Goal: Transaction & Acquisition: Purchase product/service

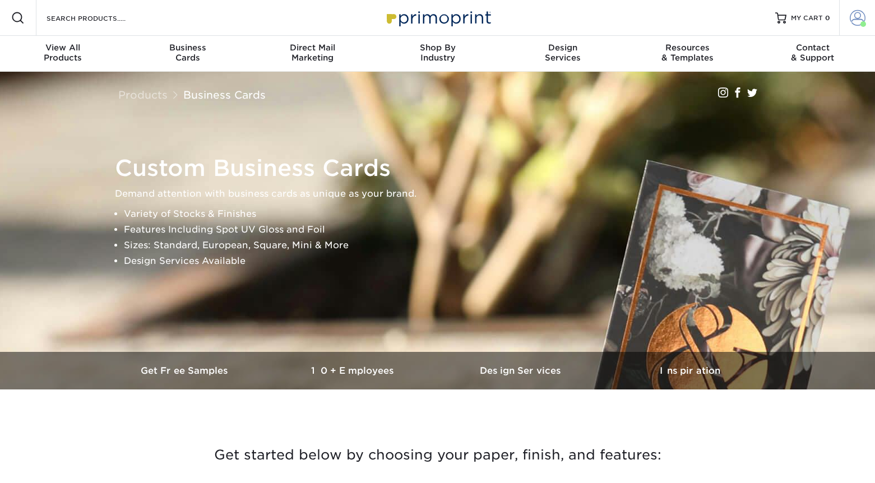
click at [858, 18] on span at bounding box center [858, 18] width 16 height 16
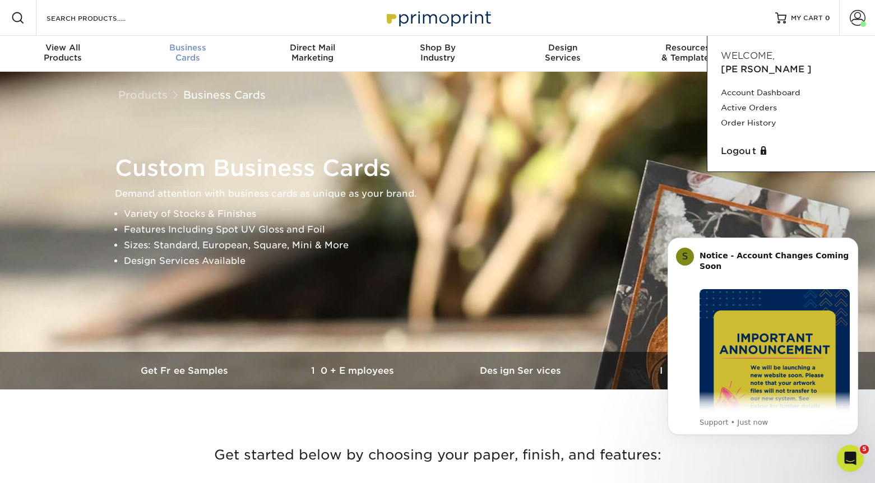
click at [178, 56] on div "Business Cards" at bounding box center [187, 53] width 125 height 20
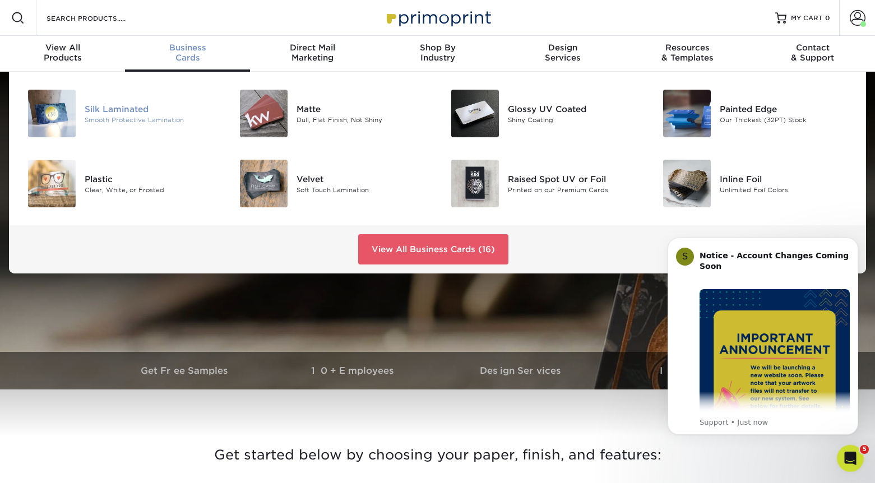
click at [105, 113] on div "Silk Laminated" at bounding box center [151, 109] width 133 height 12
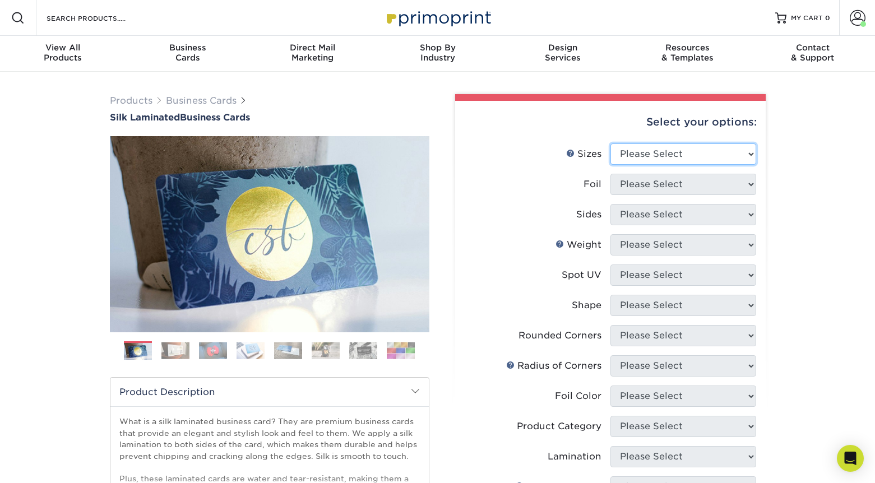
click at [668, 150] on select "Please Select 1.5" x 3.5" - Mini 1.75" x 3.5" - Mini 2" x 2" - Square 2" x 3" -…" at bounding box center [683, 153] width 146 height 21
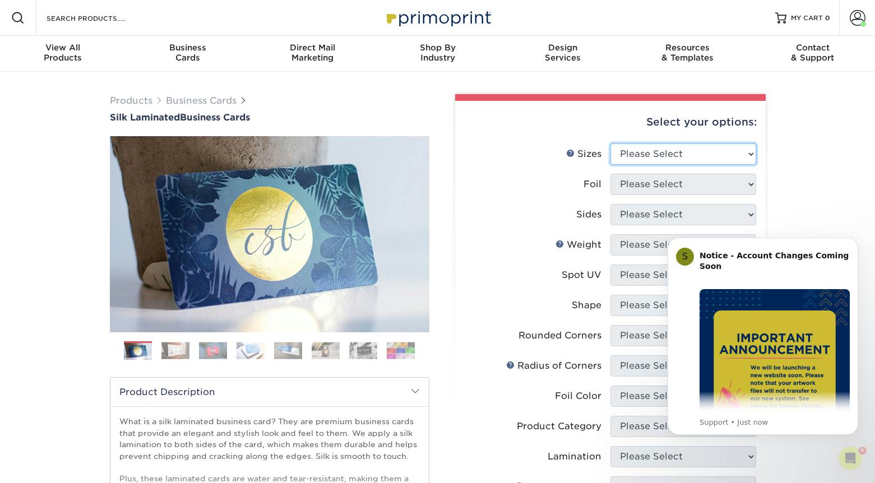
select select "2.00x3.50"
click at [610, 143] on select "Please Select 1.5" x 3.5" - Mini 1.75" x 3.5" - Mini 2" x 2" - Square 2" x 3" -…" at bounding box center [683, 153] width 146 height 21
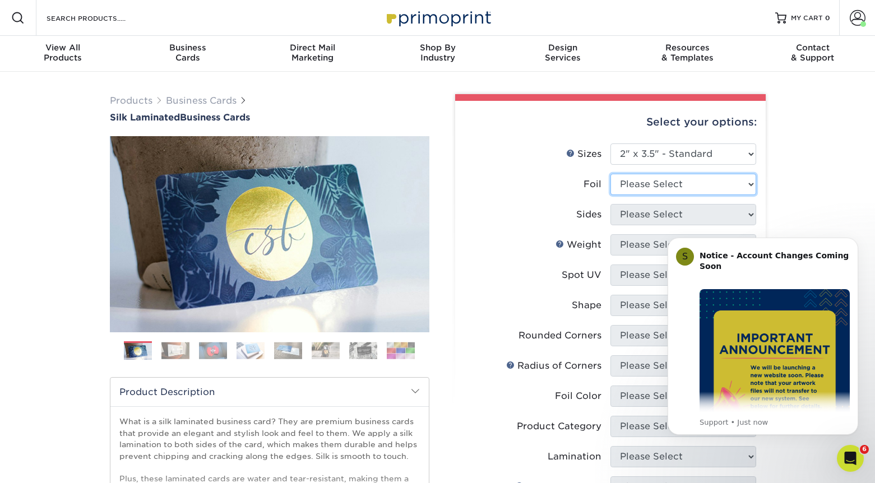
click at [653, 185] on select "Please Select Yes No" at bounding box center [683, 184] width 146 height 21
select select "0"
click at [610, 174] on select "Please Select Yes No" at bounding box center [683, 184] width 146 height 21
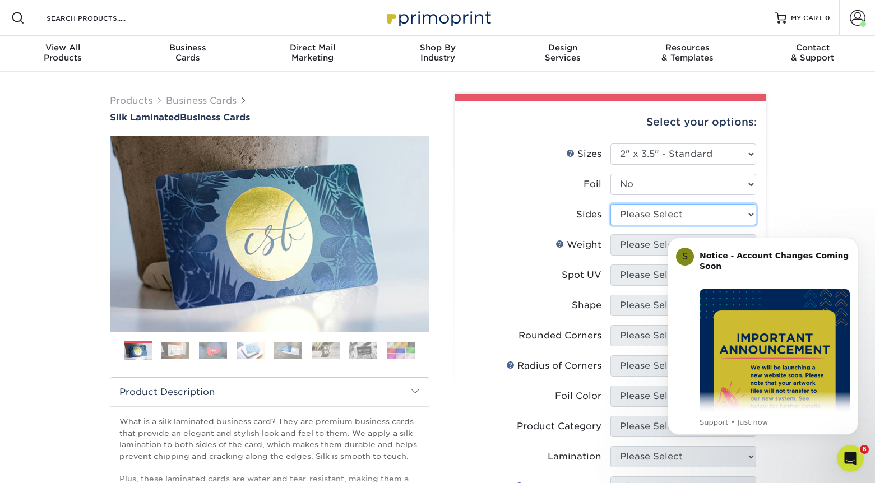
click at [645, 214] on select "Please Select Print Both Sides Print Front Only" at bounding box center [683, 214] width 146 height 21
select select "13abbda7-1d64-4f25-8bb2-c179b224825d"
click at [610, 204] on select "Please Select Print Both Sides Print Front Only" at bounding box center [683, 214] width 146 height 21
click at [640, 241] on select "Please Select 16PT" at bounding box center [683, 244] width 146 height 21
select select "16PT"
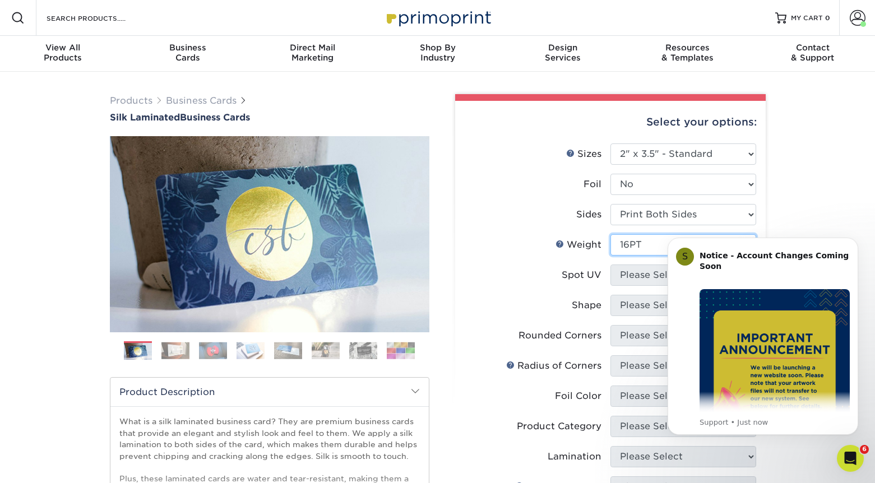
click at [610, 234] on select "Please Select 16PT" at bounding box center [683, 244] width 146 height 21
click at [642, 275] on select "Please Select No Spot UV Front and Back (Both Sides) Front Only Back Only" at bounding box center [683, 275] width 146 height 21
click at [839, 212] on div "Products Business Cards Silk Laminated Business Cards Previous Next" at bounding box center [437, 426] width 875 height 709
click at [851, 243] on button "Dismiss notification" at bounding box center [854, 241] width 15 height 15
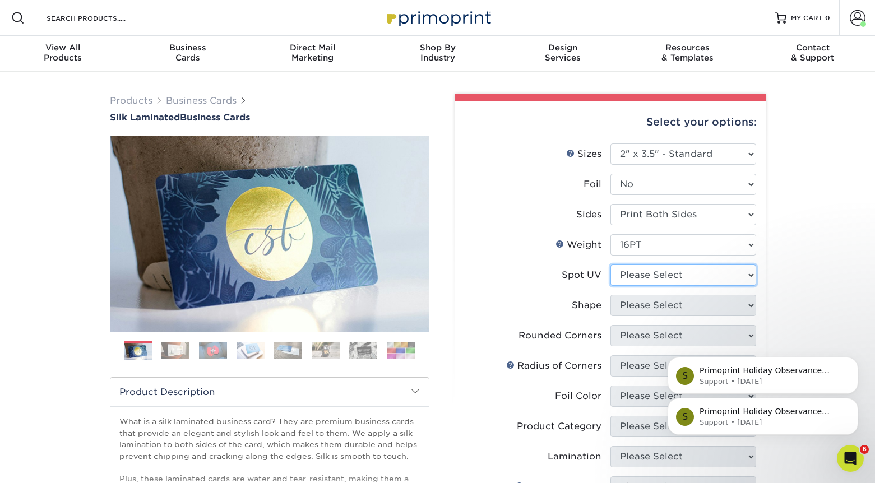
click at [650, 280] on select "Please Select No Spot UV Front and Back (Both Sides) Front Only Back Only" at bounding box center [683, 275] width 146 height 21
select select "1"
click at [610, 265] on select "Please Select No Spot UV Front and Back (Both Sides) Front Only Back Only" at bounding box center [683, 275] width 146 height 21
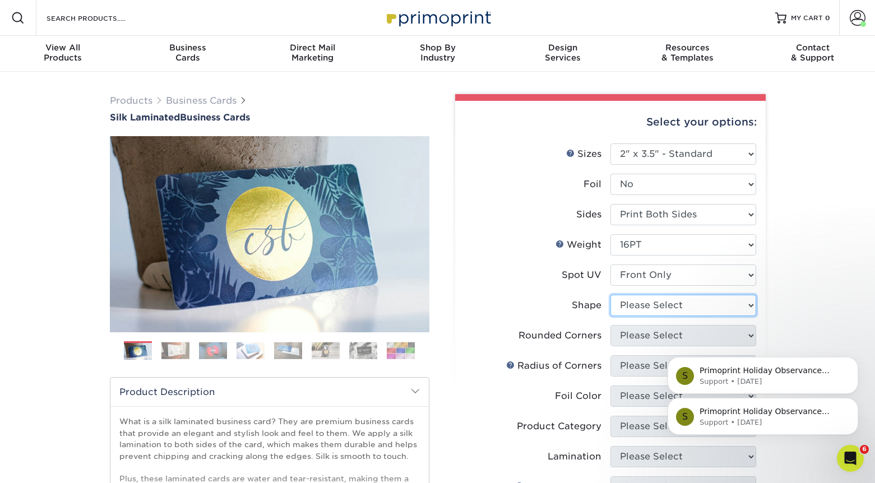
click at [652, 308] on select "Please Select Standard" at bounding box center [683, 305] width 146 height 21
select select "standard"
click at [610, 295] on select "Please Select Standard" at bounding box center [683, 305] width 146 height 21
click at [648, 340] on select "Please Select Yes - Round 2 Corners Yes - Round 4 Corners No" at bounding box center [683, 335] width 146 height 21
select select "7672df9e-0e0a-464d-8e1f-920c575e4da3"
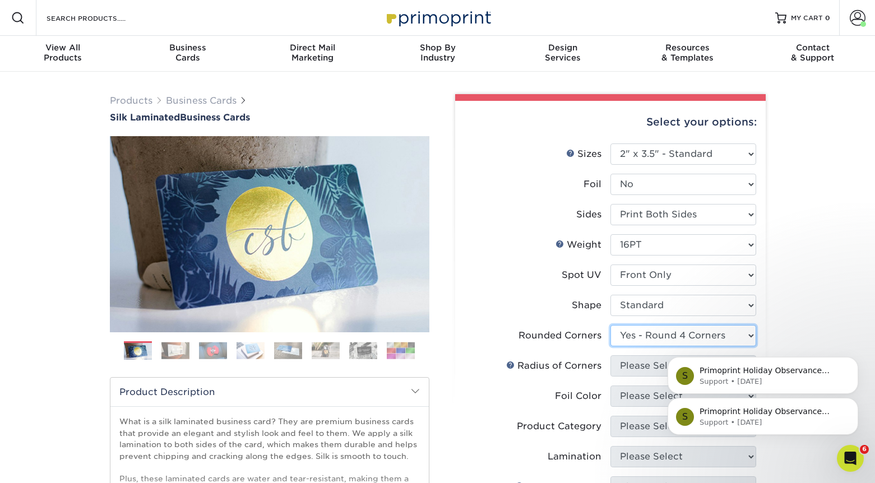
click at [610, 325] on select "Please Select Yes - Round 2 Corners Yes - Round 4 Corners No" at bounding box center [683, 335] width 146 height 21
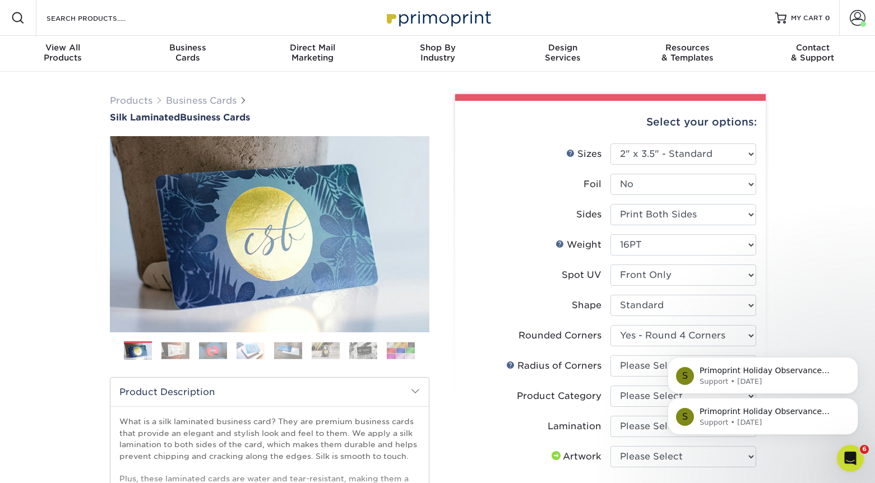
click at [854, 402] on icon "Dismiss notification" at bounding box center [854, 401] width 3 height 3
click at [855, 402] on icon "Dismiss notification" at bounding box center [855, 401] width 6 height 6
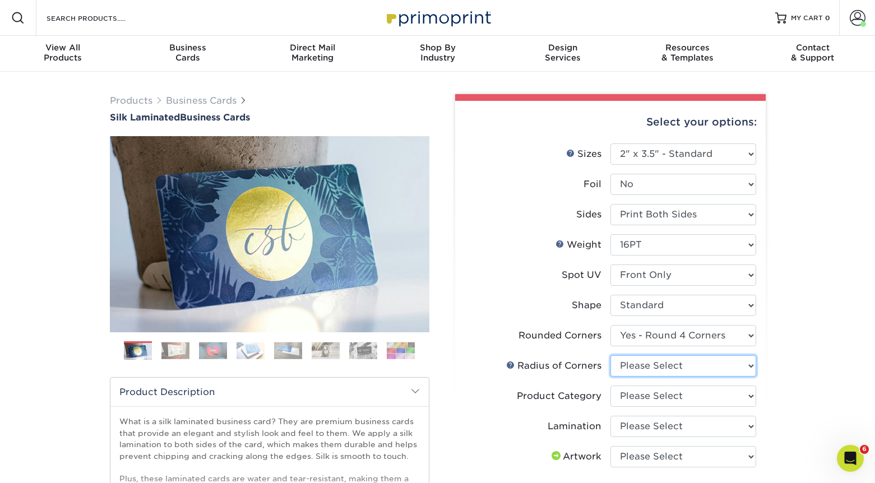
click at [724, 367] on select "Please Select Rounded 1/8" Rounded 1/4"" at bounding box center [683, 365] width 146 height 21
select select "589680c7-ee9a-431b-9d12-d7aeb1386a97"
click at [610, 355] on select "Please Select Rounded 1/8" Rounded 1/4"" at bounding box center [683, 365] width 146 height 21
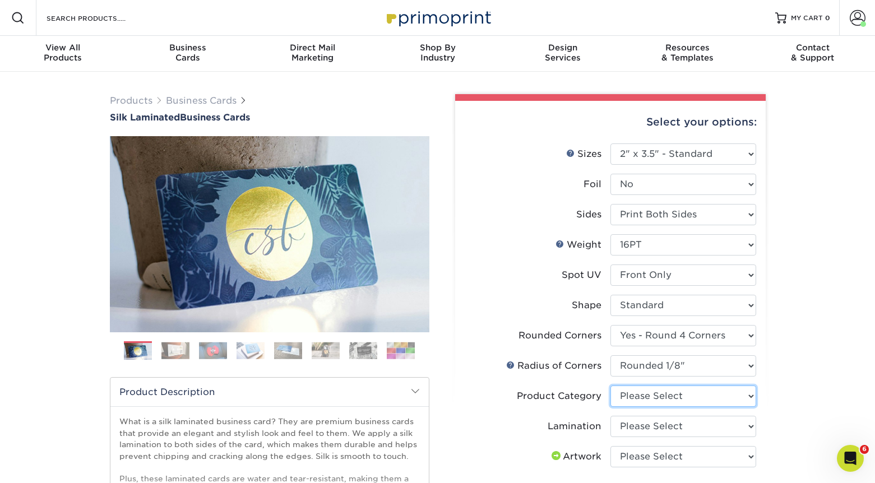
click at [719, 396] on select "Please Select Business Cards" at bounding box center [683, 396] width 146 height 21
select select "3b5148f1-0588-4f88-a218-97bcfdce65c1"
click at [610, 386] on select "Please Select Business Cards" at bounding box center [683, 396] width 146 height 21
click at [706, 429] on select "Please Select Silk" at bounding box center [683, 426] width 146 height 21
select select "ccacb42f-45f7-42d3-bbd3-7c8421cf37f0"
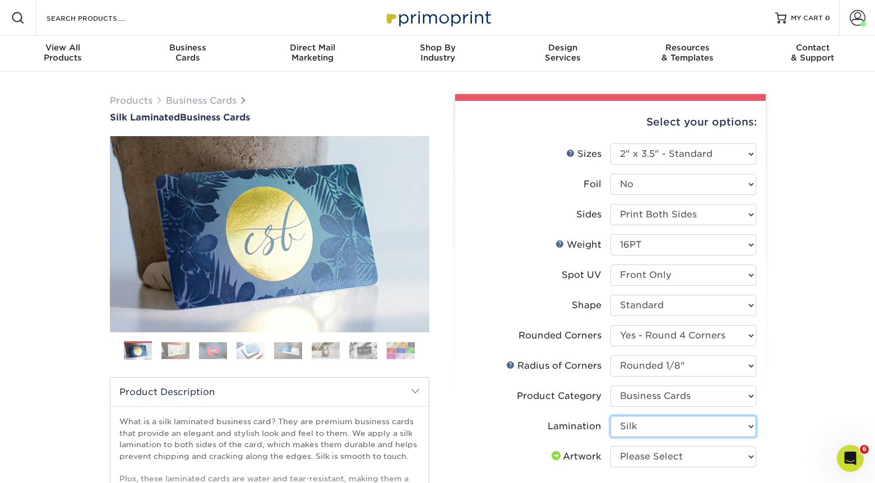
click at [610, 416] on select "Please Select Silk" at bounding box center [683, 426] width 146 height 21
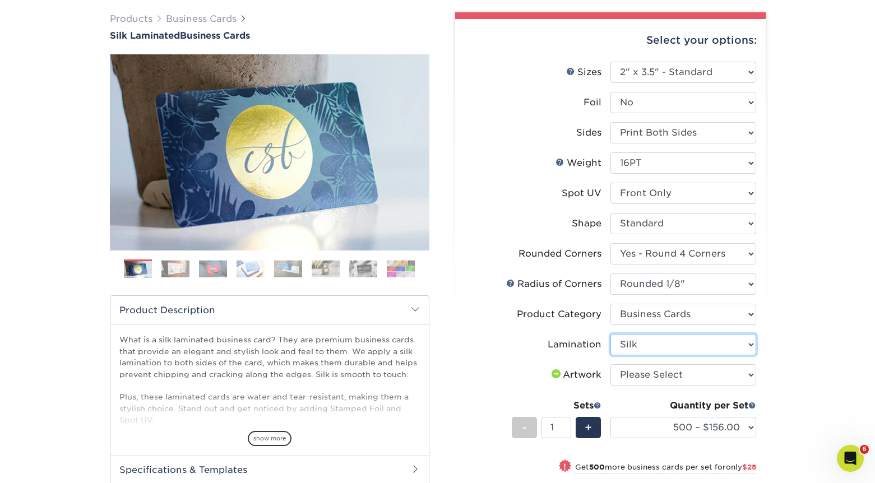
scroll to position [89, 0]
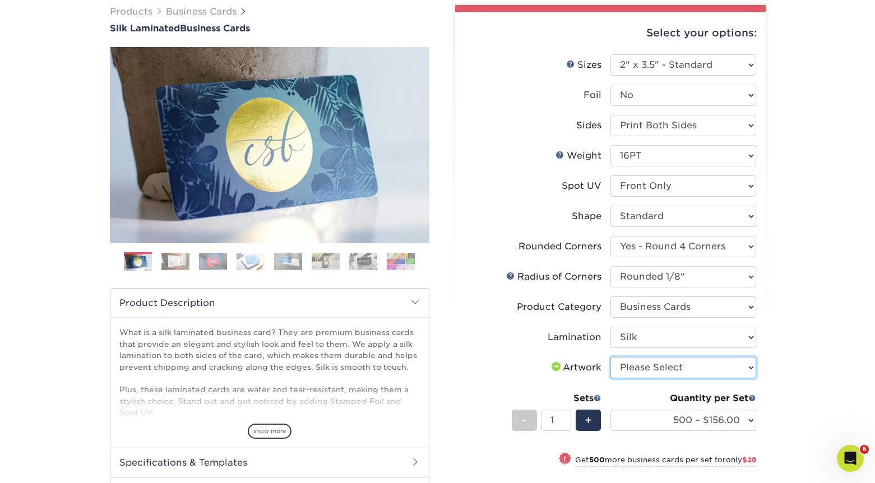
click at [694, 368] on select "Please Select I will upload files I need a design - $100" at bounding box center [683, 367] width 146 height 21
select select "upload"
click at [610, 357] on select "Please Select I will upload files I need a design - $100" at bounding box center [683, 367] width 146 height 21
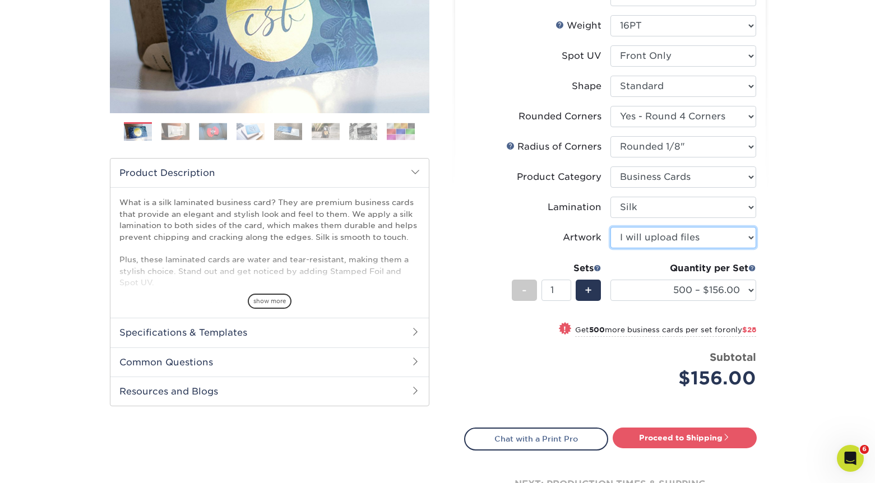
scroll to position [385, 0]
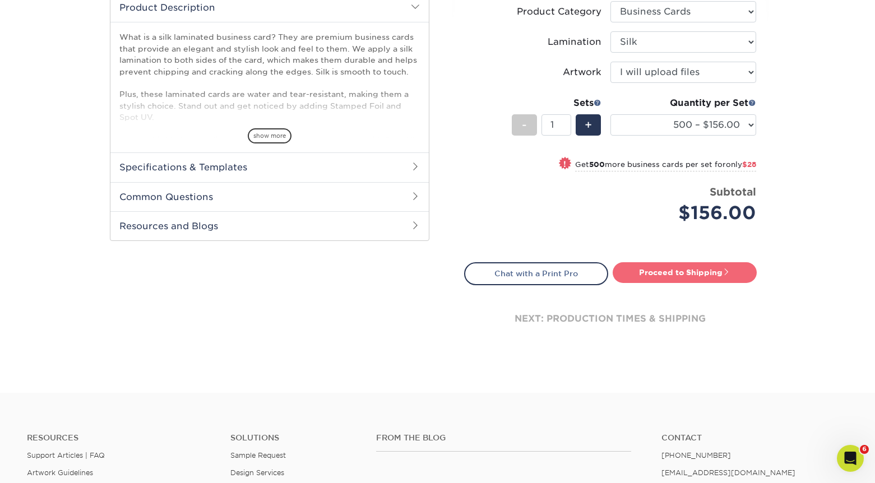
click at [689, 271] on link "Proceed to Shipping" at bounding box center [685, 272] width 144 height 20
type input "Set 1"
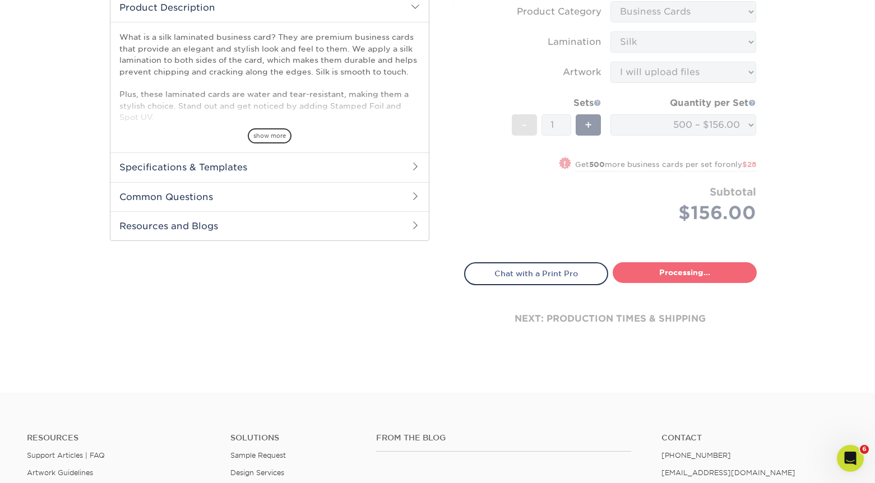
select select "d8b5be97-d5ba-4159-99f0-66b8deeb186a"
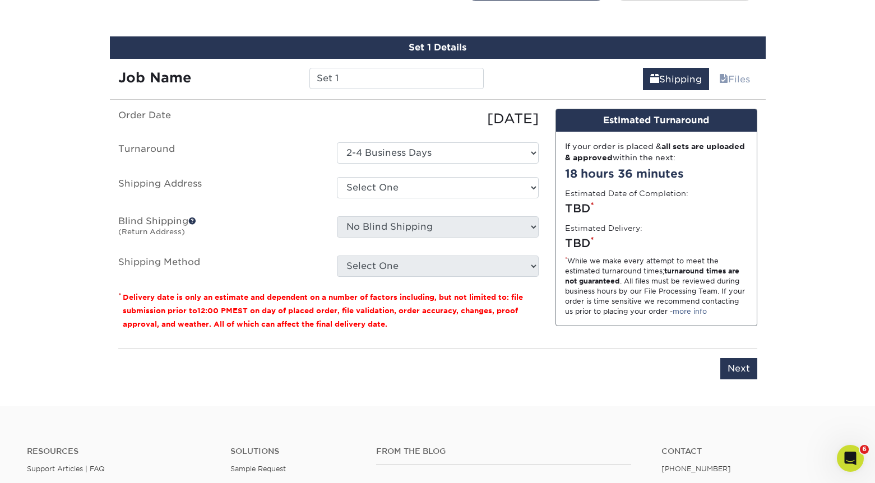
scroll to position [677, 0]
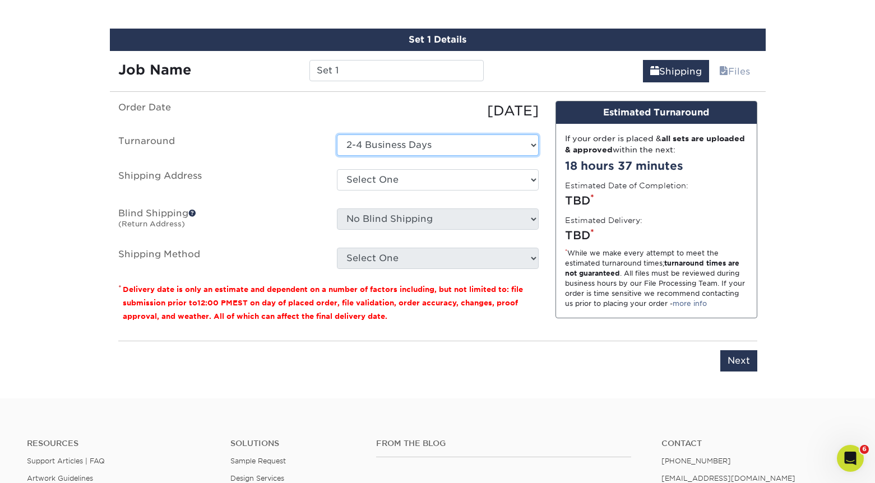
click at [371, 147] on select "Select One 2-4 Business Days" at bounding box center [438, 145] width 202 height 21
click at [337, 135] on select "Select One 2-4 Business Days" at bounding box center [438, 145] width 202 height 21
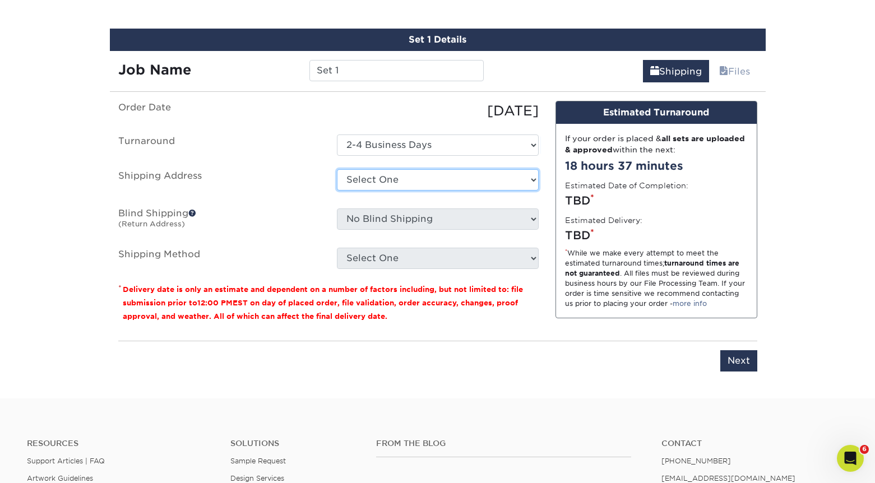
click at [372, 178] on select "Select One Elk Cards Anton Elk Construction Elk Construction Elk Folders ELK Ro…" at bounding box center [438, 179] width 202 height 21
select select "32126"
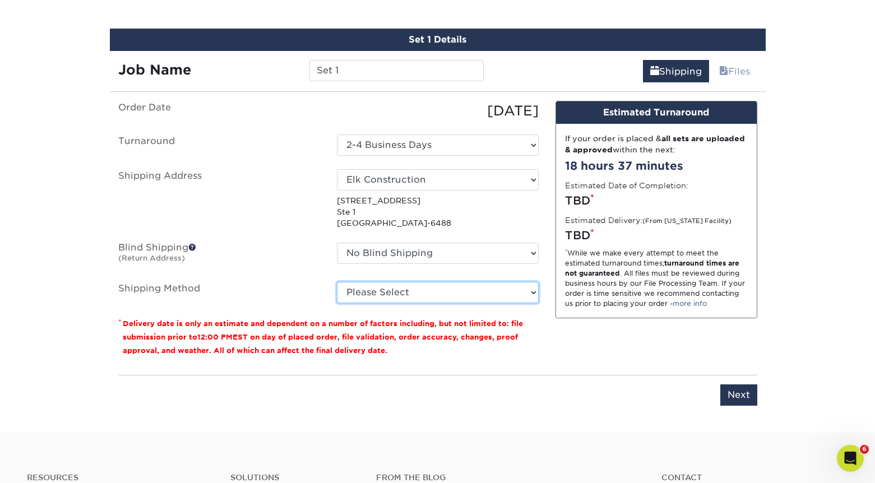
click at [377, 291] on select "Please Select Ground Shipping (+$8.96) 3 Day Shipping Service (+$15.36) 2 Day A…" at bounding box center [438, 292] width 202 height 21
click at [337, 282] on select "Please Select Ground Shipping (+$8.96) 3 Day Shipping Service (+$15.36) 2 Day A…" at bounding box center [438, 292] width 202 height 21
click at [401, 291] on select "Please Select Ground Shipping (+$8.96) 3 Day Shipping Service (+$15.36) 2 Day A…" at bounding box center [438, 292] width 202 height 21
click at [337, 282] on select "Please Select Ground Shipping (+$8.96) 3 Day Shipping Service (+$15.36) 2 Day A…" at bounding box center [438, 292] width 202 height 21
click at [406, 295] on select "Please Select Ground Shipping (+$8.96) 3 Day Shipping Service (+$15.36) 2 Day A…" at bounding box center [438, 292] width 202 height 21
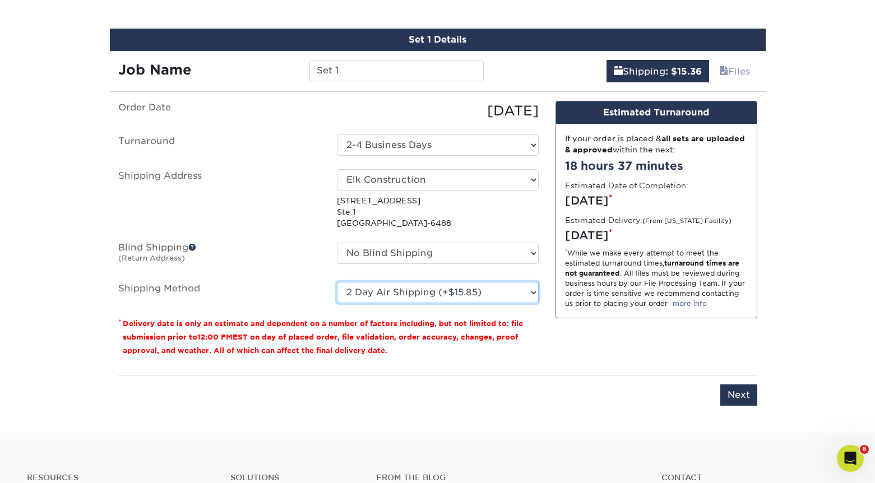
click at [337, 282] on select "Please Select Ground Shipping (+$8.96) 3 Day Shipping Service (+$15.36) 2 Day A…" at bounding box center [438, 292] width 202 height 21
click at [409, 289] on select "Please Select Ground Shipping (+$8.96) 3 Day Shipping Service (+$15.36) 2 Day A…" at bounding box center [438, 292] width 202 height 21
click at [337, 282] on select "Please Select Ground Shipping (+$8.96) 3 Day Shipping Service (+$15.36) 2 Day A…" at bounding box center [438, 292] width 202 height 21
click at [410, 295] on select "Please Select Ground Shipping (+$8.96) 3 Day Shipping Service (+$15.36) 2 Day A…" at bounding box center [438, 292] width 202 height 21
click at [337, 282] on select "Please Select Ground Shipping (+$8.96) 3 Day Shipping Service (+$15.36) 2 Day A…" at bounding box center [438, 292] width 202 height 21
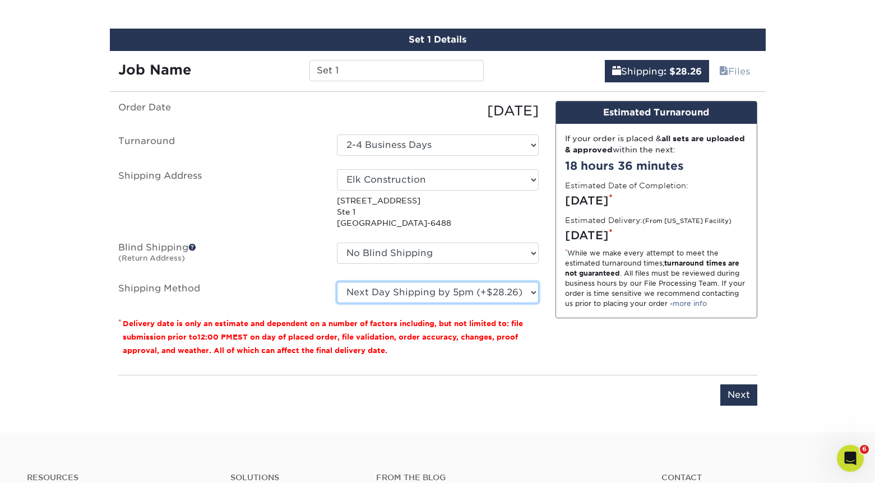
click at [410, 293] on select "Please Select Ground Shipping (+$8.96) 3 Day Shipping Service (+$15.36) 2 Day A…" at bounding box center [438, 292] width 202 height 21
select select "02"
click at [337, 282] on select "Please Select Ground Shipping (+$8.96) 3 Day Shipping Service (+$15.36) 2 Day A…" at bounding box center [438, 292] width 202 height 21
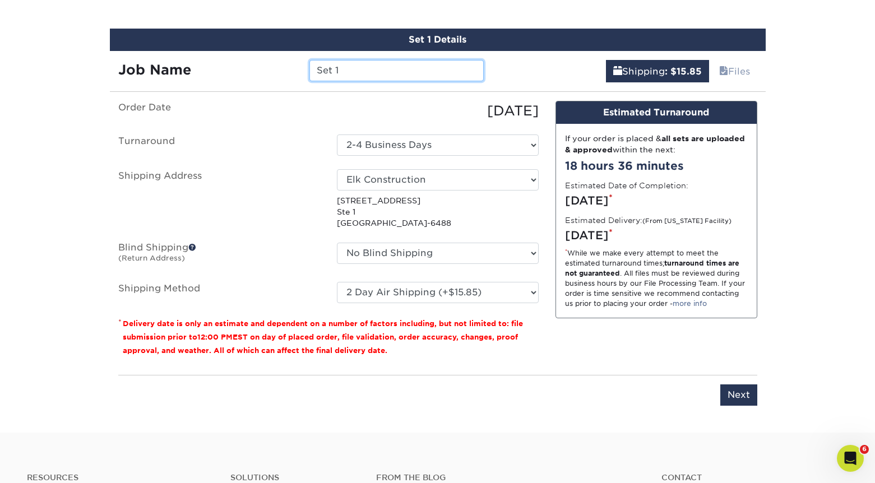
click at [356, 72] on input "Set 1" at bounding box center [396, 70] width 174 height 21
click at [355, 72] on input "Set 1" at bounding box center [396, 70] width 174 height 21
type input "O"
type input "ELKOwen25"
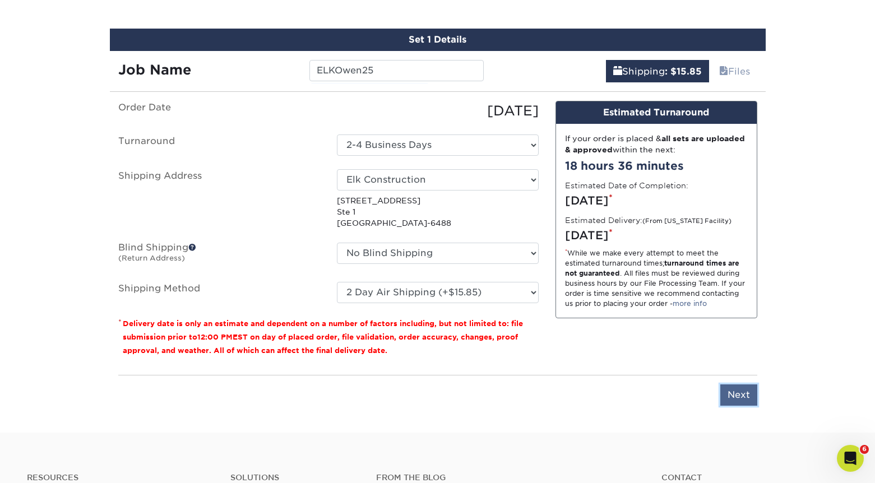
click at [745, 396] on input "Next" at bounding box center [738, 395] width 37 height 21
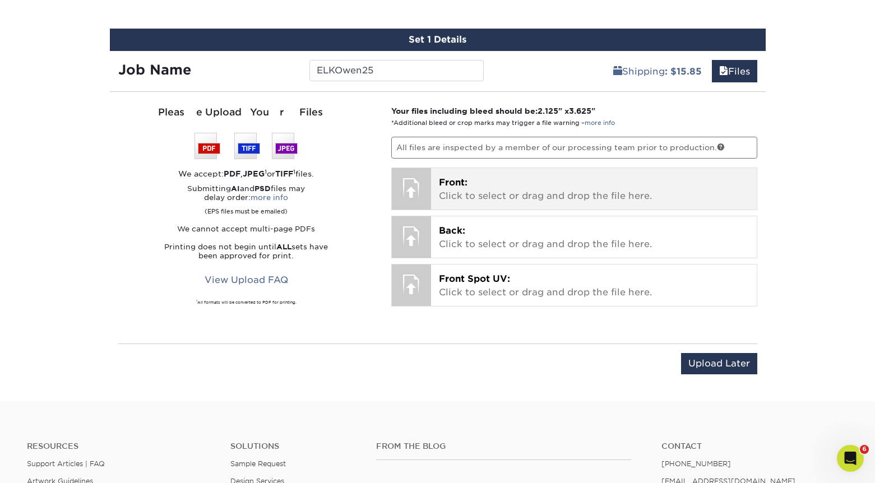
click at [457, 177] on span "Front:" at bounding box center [453, 182] width 29 height 11
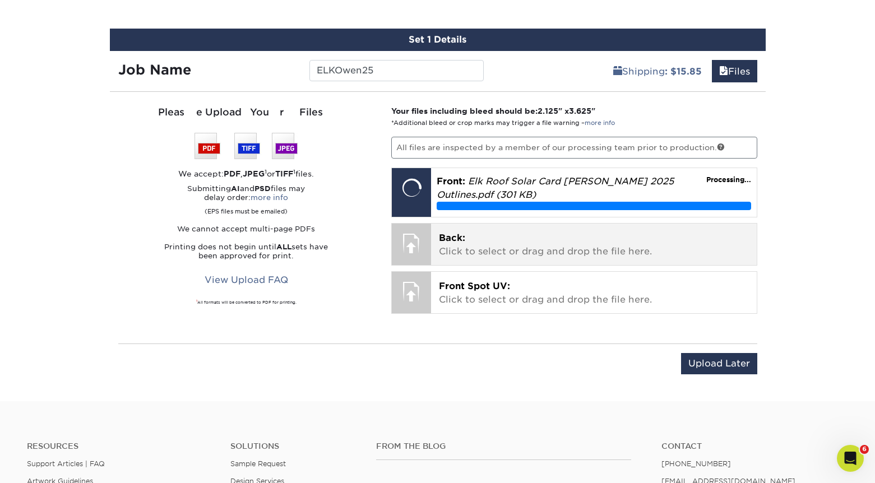
click at [538, 239] on p "Back: Click to select or drag and drop the file here." at bounding box center [594, 244] width 310 height 27
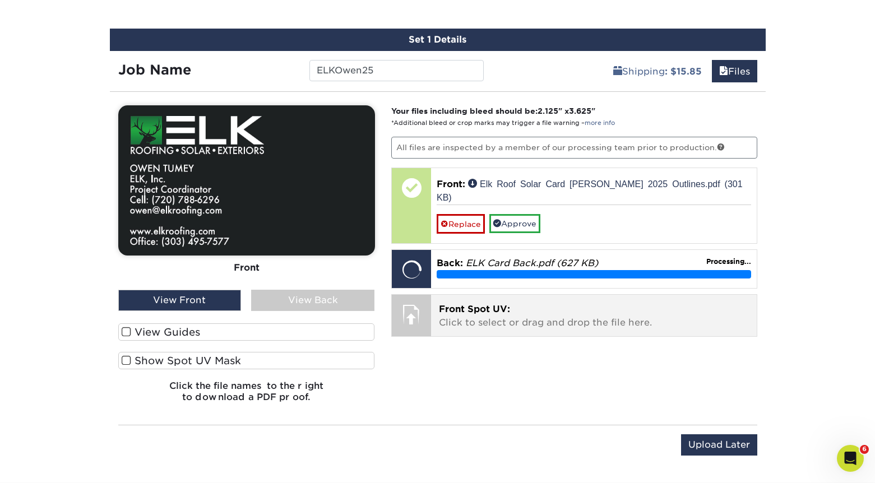
click at [524, 303] on p "Front Spot UV: Click to select or drag and drop the file here." at bounding box center [594, 316] width 310 height 27
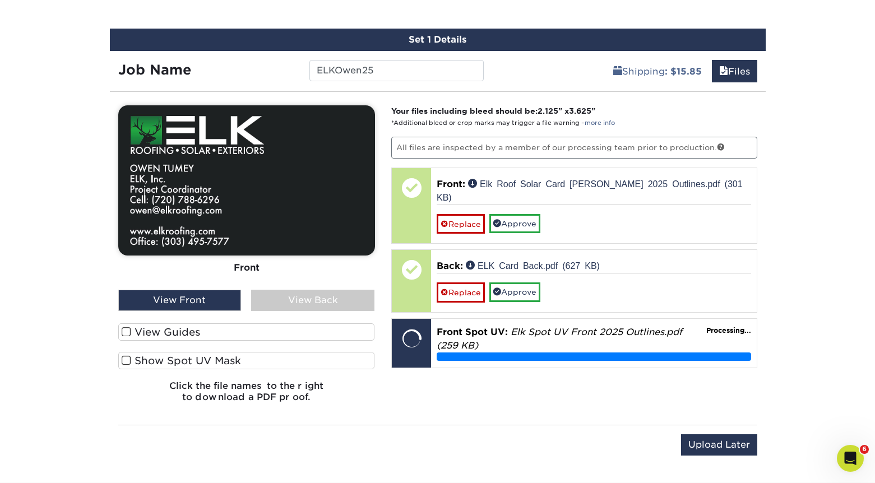
click at [132, 330] on label "View Guides" at bounding box center [246, 331] width 257 height 17
click at [0, 0] on input "View Guides" at bounding box center [0, 0] width 0 height 0
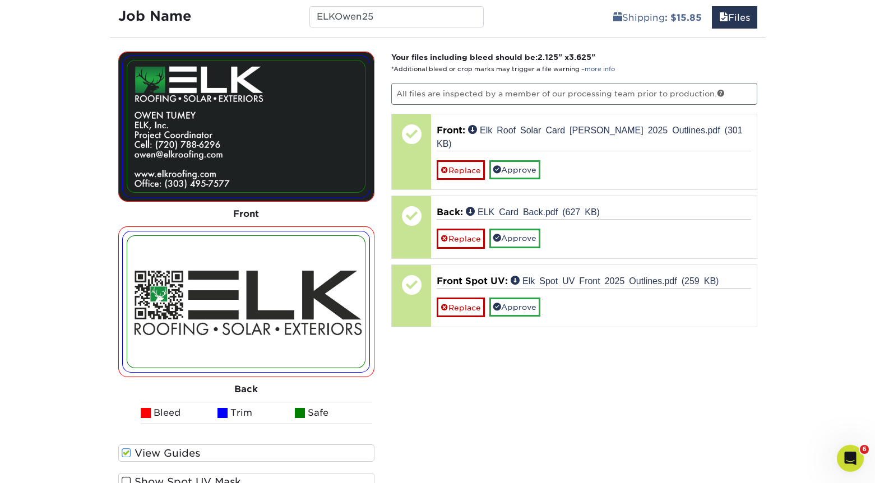
scroll to position [758, 0]
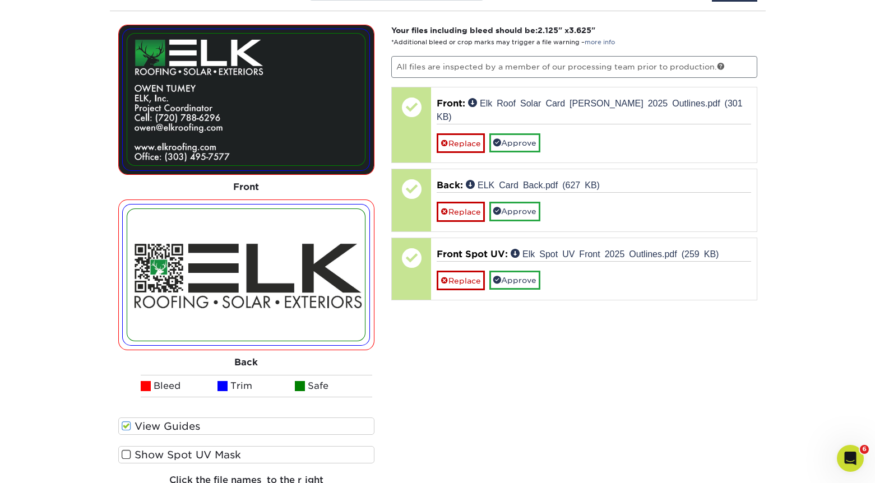
click at [128, 453] on span at bounding box center [127, 455] width 10 height 11
click at [0, 0] on input "Show Spot UV Mask" at bounding box center [0, 0] width 0 height 0
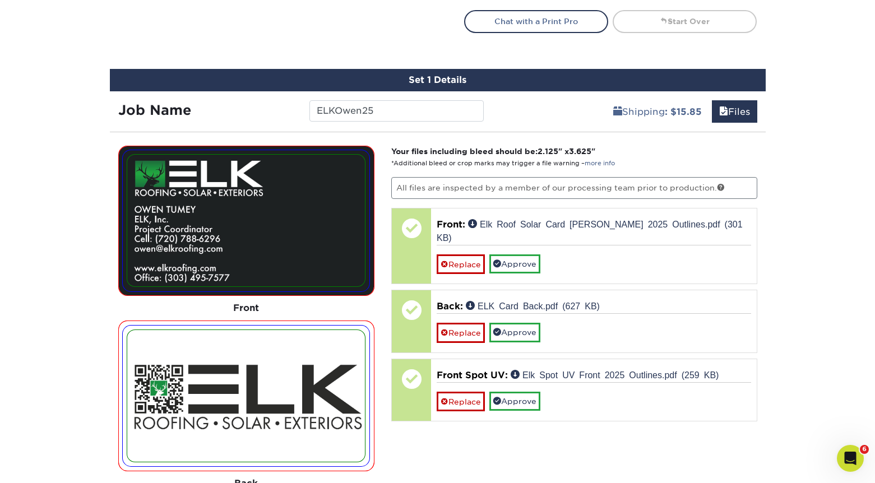
scroll to position [622, 0]
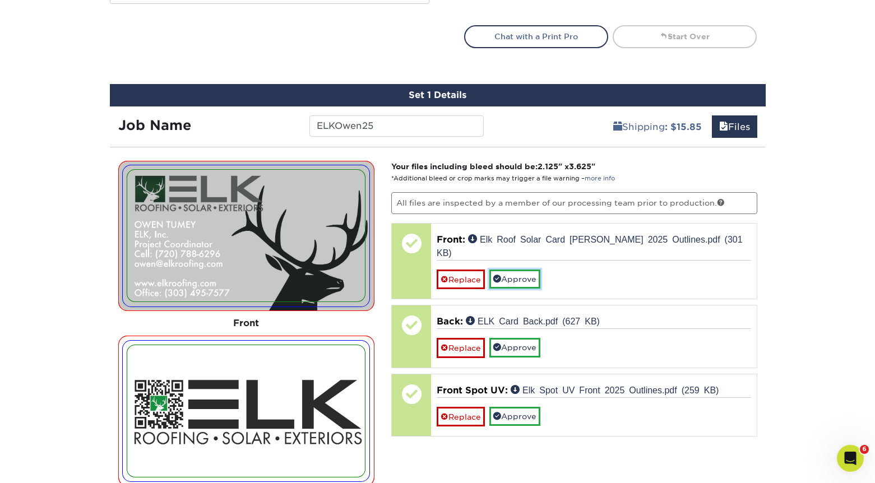
click at [523, 270] on link "Approve" at bounding box center [514, 279] width 51 height 19
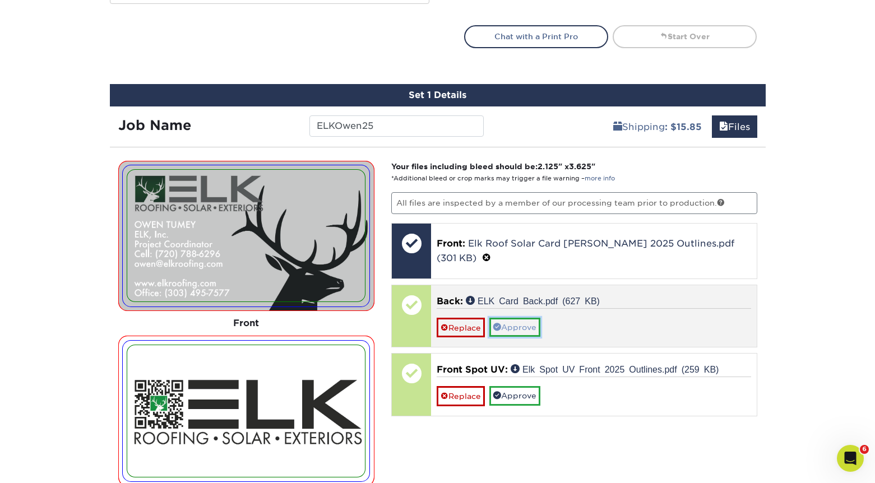
click at [520, 318] on link "Approve" at bounding box center [514, 327] width 51 height 19
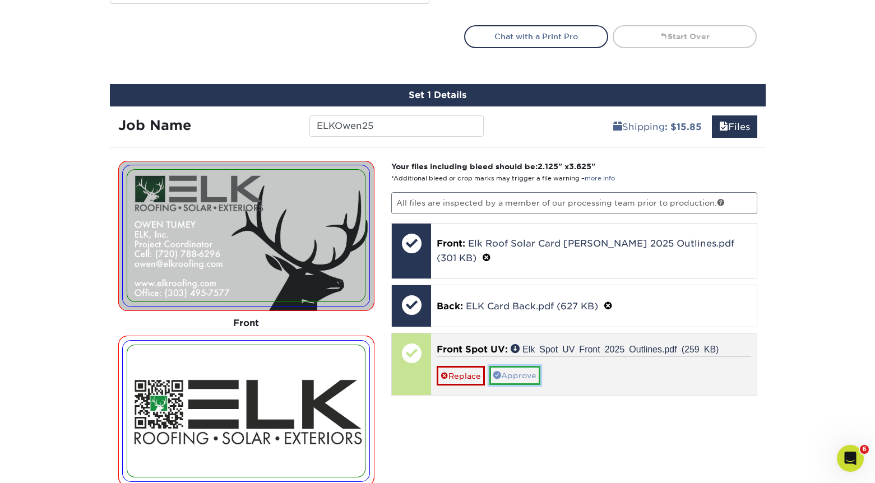
click at [521, 366] on link "Approve" at bounding box center [514, 375] width 51 height 19
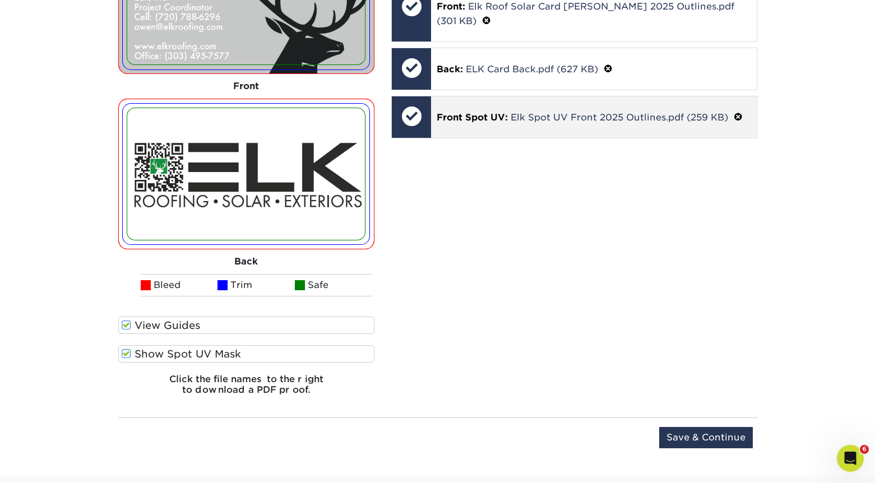
scroll to position [861, 0]
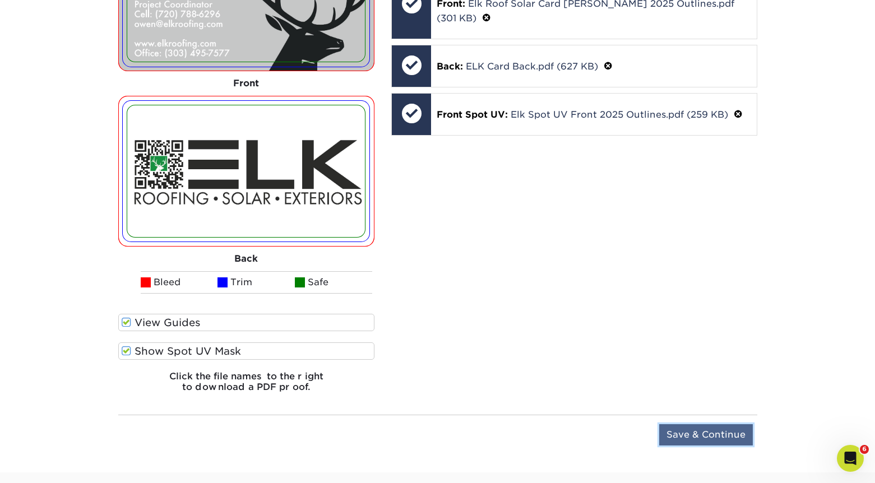
click at [689, 439] on input "Save & Continue" at bounding box center [706, 434] width 94 height 21
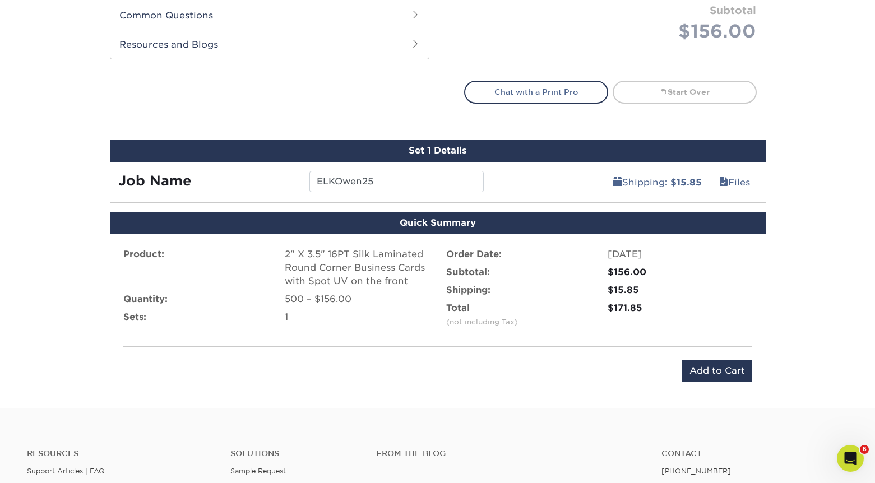
scroll to position [554, 0]
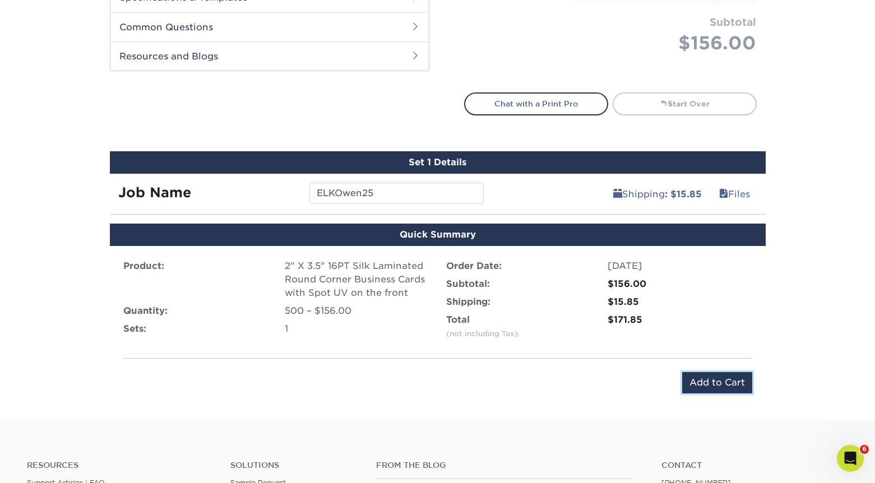
click at [705, 382] on input "Add to Cart" at bounding box center [717, 382] width 70 height 21
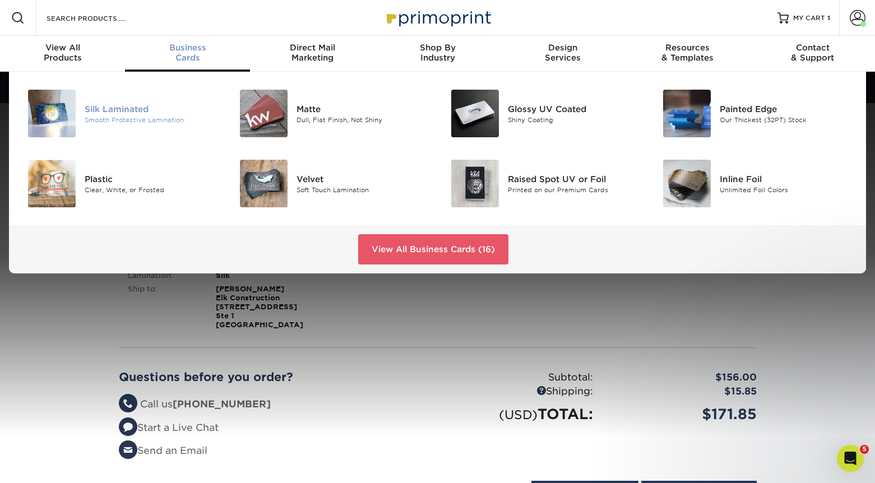
click at [127, 110] on div "Silk Laminated" at bounding box center [151, 109] width 133 height 12
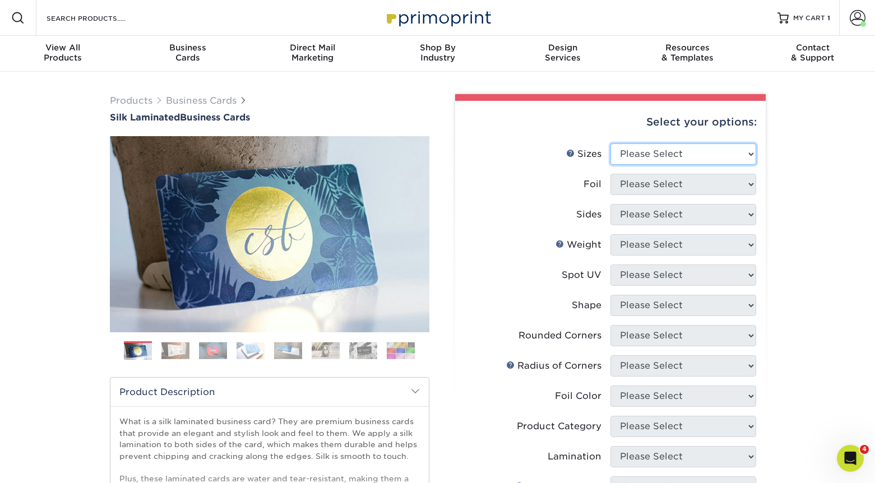
click at [647, 149] on select "Please Select 1.5" x 3.5" - Mini 1.75" x 3.5" - Mini 2" x 2" - Square 2" x 3" -…" at bounding box center [683, 153] width 146 height 21
select select "2.00x3.50"
click at [610, 143] on select "Please Select 1.5" x 3.5" - Mini 1.75" x 3.5" - Mini 2" x 2" - Square 2" x 3" -…" at bounding box center [683, 153] width 146 height 21
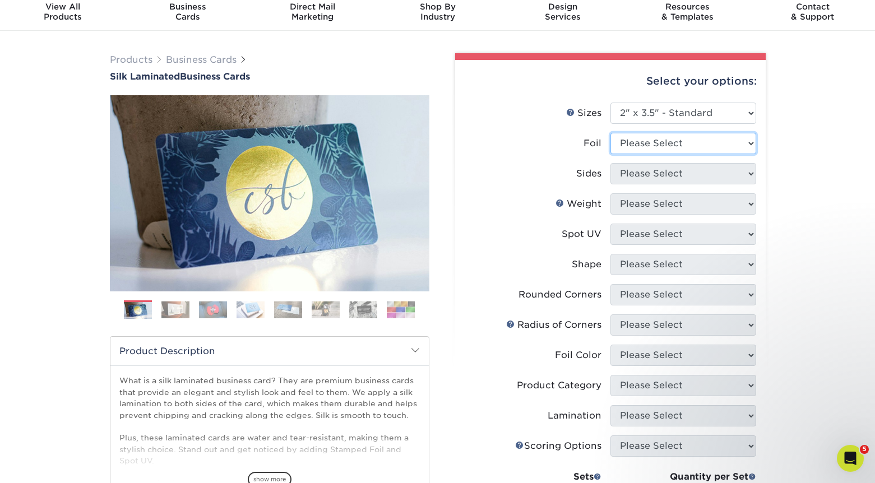
click at [647, 147] on select "Please Select Yes No" at bounding box center [683, 143] width 146 height 21
click at [610, 133] on select "Please Select Yes No" at bounding box center [683, 143] width 146 height 21
click at [645, 150] on select "Please Select Yes No" at bounding box center [683, 143] width 146 height 21
select select "0"
click at [610, 133] on select "Please Select Yes No" at bounding box center [683, 143] width 146 height 21
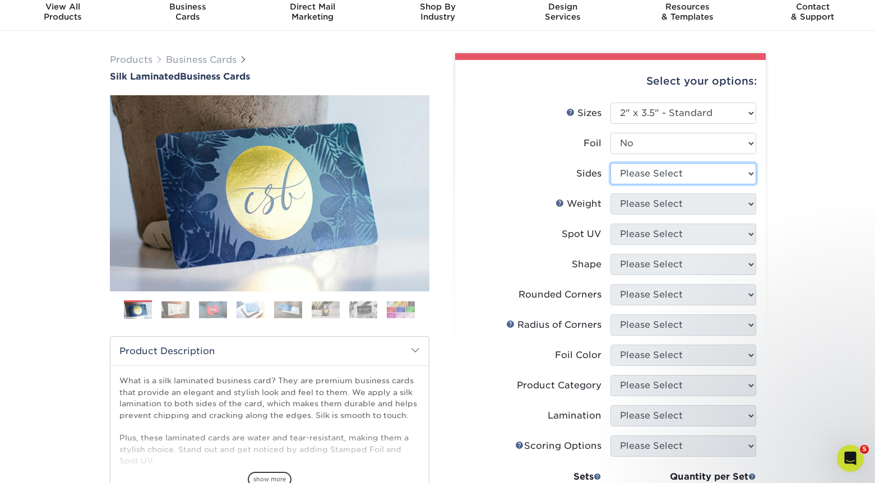
click at [643, 171] on select "Please Select Print Both Sides Print Front Only" at bounding box center [683, 173] width 146 height 21
select select "32d3c223-f82c-492b-b915-ba065a00862f"
click at [610, 163] on select "Please Select Print Both Sides Print Front Only" at bounding box center [683, 173] width 146 height 21
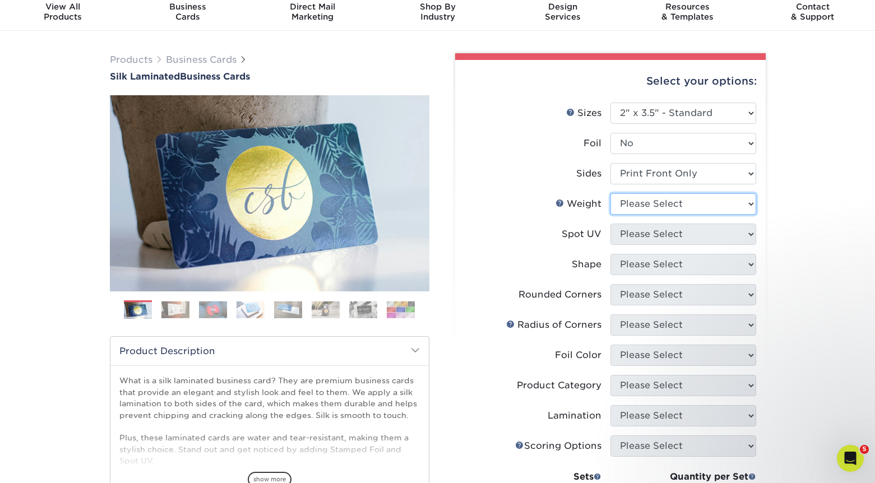
click at [646, 202] on select "Please Select 16PT" at bounding box center [683, 203] width 146 height 21
select select "16PT"
click at [610, 193] on select "Please Select 16PT" at bounding box center [683, 203] width 146 height 21
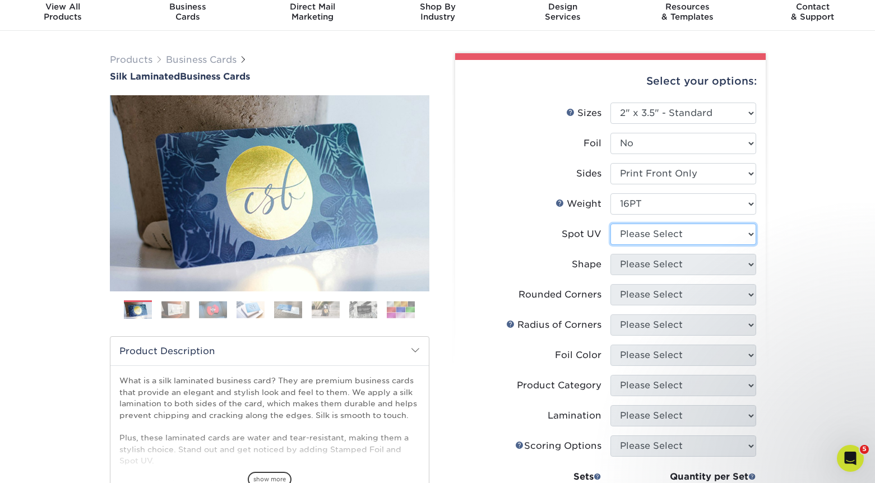
click at [642, 231] on select "Please Select No Spot UV Front Only" at bounding box center [683, 234] width 146 height 21
click at [610, 224] on select "Please Select No Spot UV Front Only" at bounding box center [683, 234] width 146 height 21
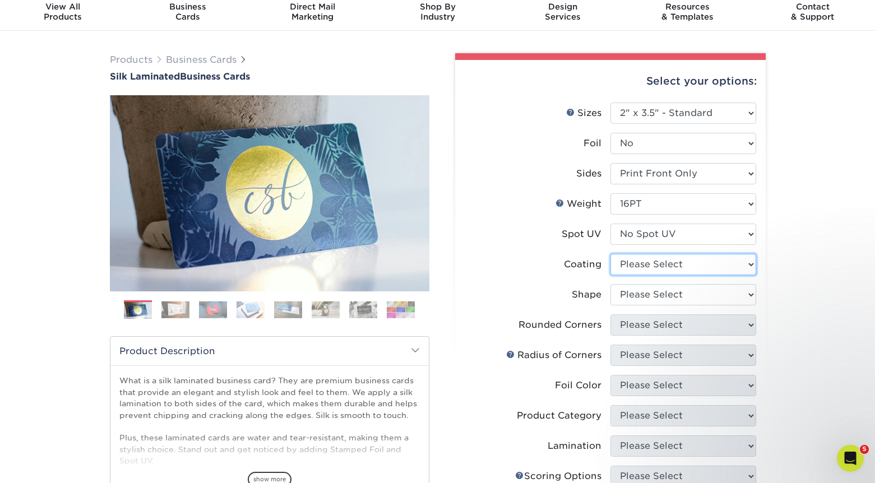
click at [647, 261] on select at bounding box center [683, 264] width 146 height 21
click at [648, 240] on select "Please Select No Spot UV Front Only" at bounding box center [683, 234] width 146 height 21
select select "1"
click at [610, 224] on select "Please Select No Spot UV Front Only" at bounding box center [683, 234] width 146 height 21
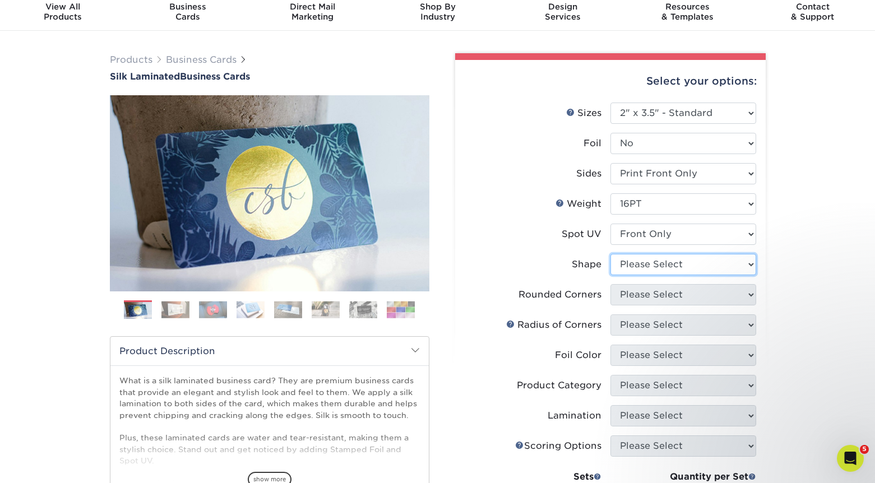
click at [651, 261] on select "Please Select Standard" at bounding box center [683, 264] width 146 height 21
select select "standard"
click at [610, 254] on select "Please Select Standard" at bounding box center [683, 264] width 146 height 21
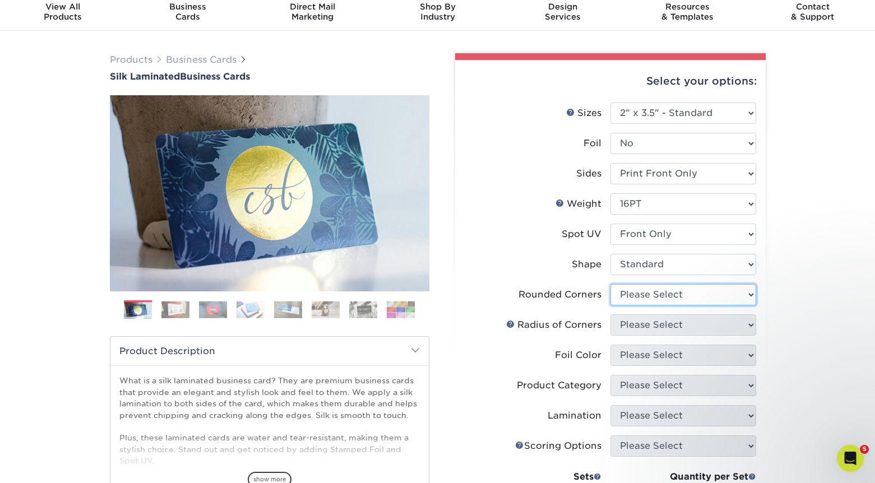
click at [650, 285] on select "Please Select Yes - Round 2 Corners Yes - Round 4 Corners No" at bounding box center [683, 294] width 146 height 21
select select "7672df9e-0e0a-464d-8e1f-920c575e4da3"
click at [610, 284] on select "Please Select Yes - Round 2 Corners Yes - Round 4 Corners No" at bounding box center [683, 294] width 146 height 21
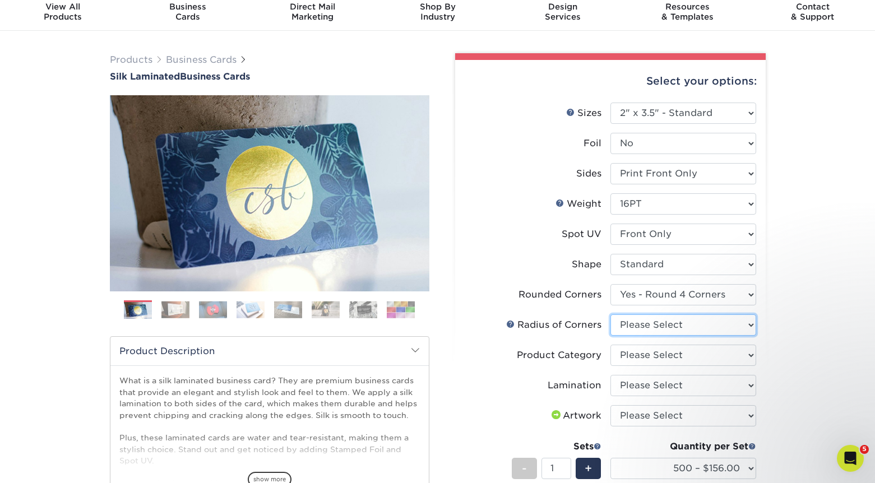
click at [657, 322] on select "Please Select Rounded 1/8" Rounded 1/4"" at bounding box center [683, 324] width 146 height 21
select select "589680c7-ee9a-431b-9d12-d7aeb1386a97"
click at [610, 314] on select "Please Select Rounded 1/8" Rounded 1/4"" at bounding box center [683, 324] width 146 height 21
click at [650, 349] on select "Please Select Business Cards" at bounding box center [683, 355] width 146 height 21
select select "3b5148f1-0588-4f88-a218-97bcfdce65c1"
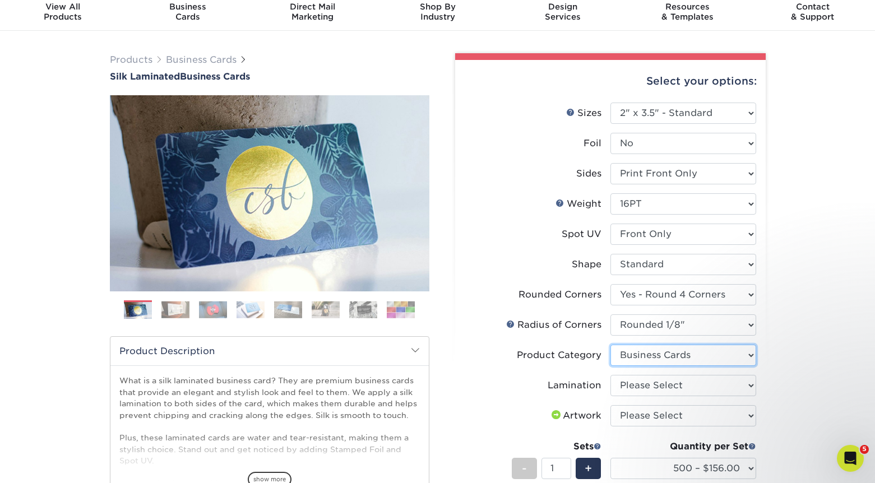
click at [610, 345] on select "Please Select Business Cards" at bounding box center [683, 355] width 146 height 21
click at [642, 391] on select "Please Select Silk" at bounding box center [683, 385] width 146 height 21
select select "ccacb42f-45f7-42d3-bbd3-7c8421cf37f0"
click at [610, 375] on select "Please Select Silk" at bounding box center [683, 385] width 146 height 21
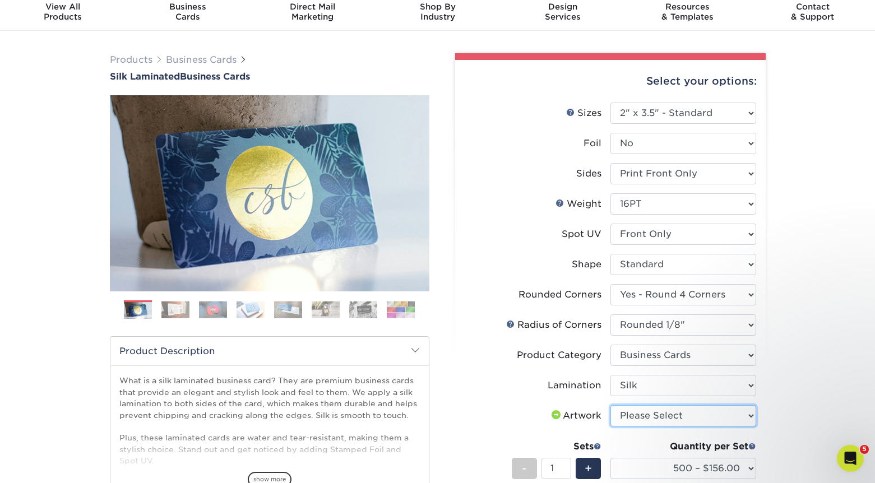
click at [641, 413] on select "Please Select I will upload files I need a design - $100" at bounding box center [683, 415] width 146 height 21
select select "upload"
click at [610, 405] on select "Please Select I will upload files I need a design - $100" at bounding box center [683, 415] width 146 height 21
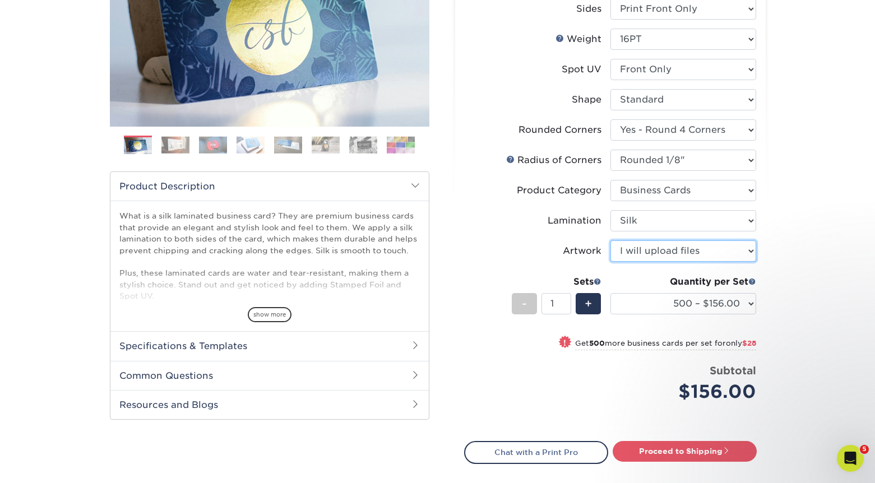
scroll to position [248, 0]
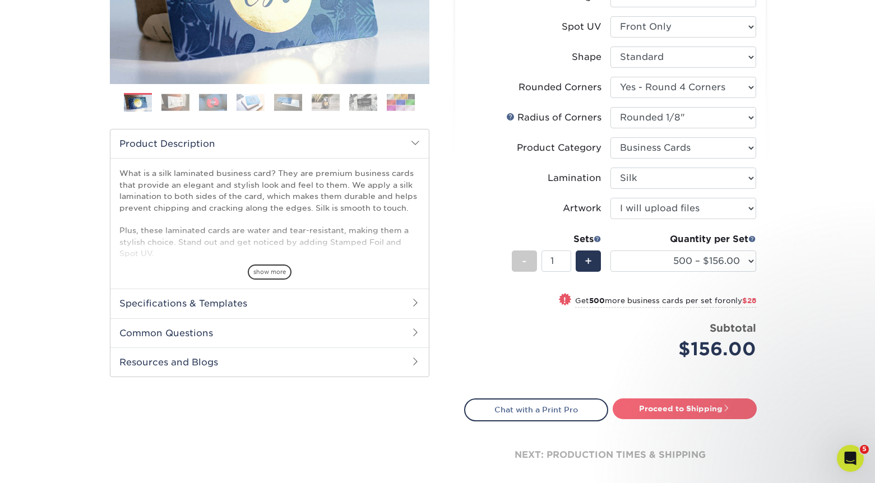
click at [669, 407] on link "Proceed to Shipping" at bounding box center [685, 409] width 144 height 20
type input "Set 1"
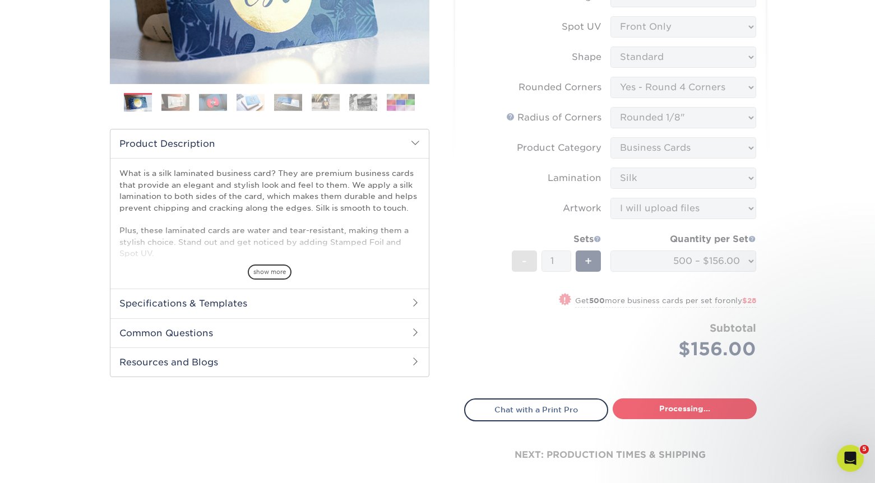
select select "8ad65dd8-cf28-4412-a40c-844ee09c9319"
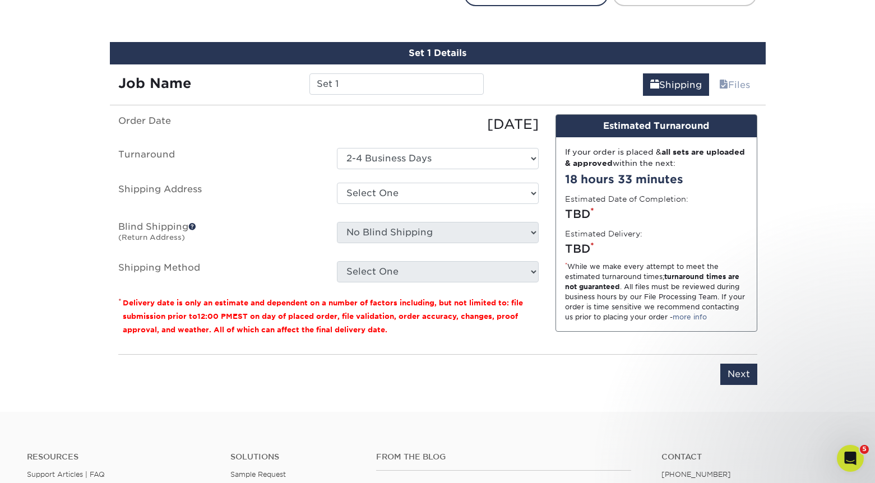
scroll to position [677, 0]
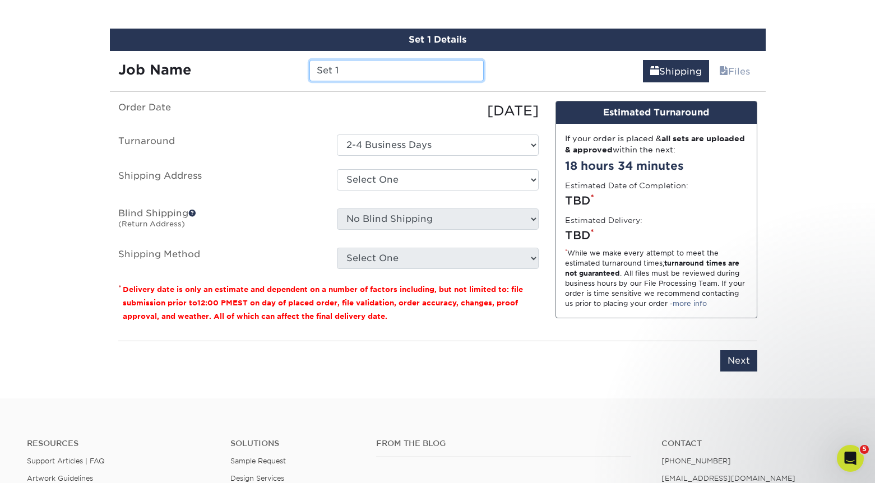
click at [340, 65] on input "Set 1" at bounding box center [396, 70] width 174 height 21
click at [340, 66] on input "Set 1" at bounding box center [396, 70] width 174 height 21
click at [339, 66] on input "Set 1" at bounding box center [396, 70] width 174 height 21
click at [339, 67] on input "Set 1" at bounding box center [396, 70] width 174 height 21
click at [338, 67] on input "Set 1" at bounding box center [396, 70] width 174 height 21
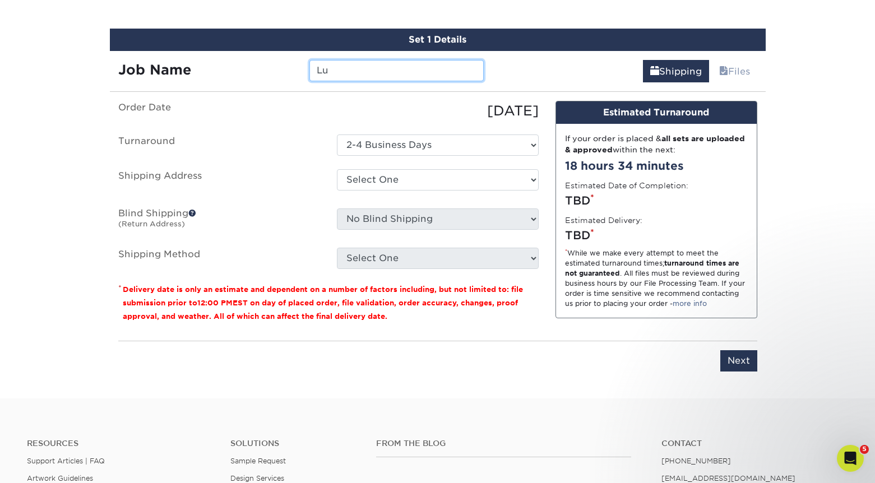
type input "L"
type input "ELKLuis25"
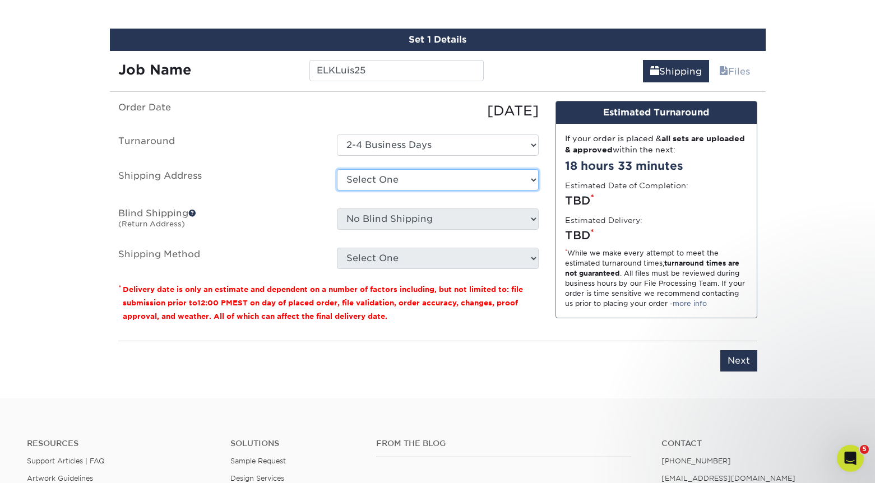
click at [419, 177] on select "Select One Elk Cards Anton Elk Construction Elk Construction Elk Folders ELK Ro…" at bounding box center [438, 179] width 202 height 21
select select "32126"
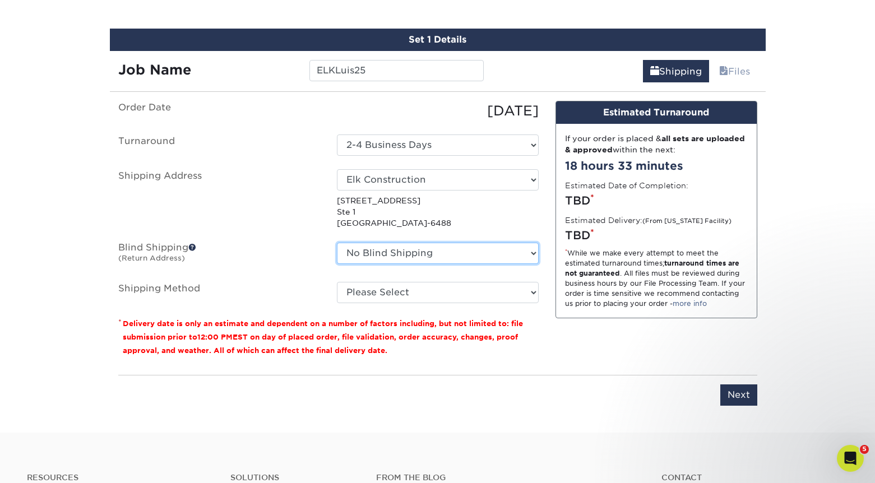
click at [439, 252] on select "No Blind Shipping Elk Cards Anton Elk Construction Elk Construction Elk Folders…" at bounding box center [438, 253] width 202 height 21
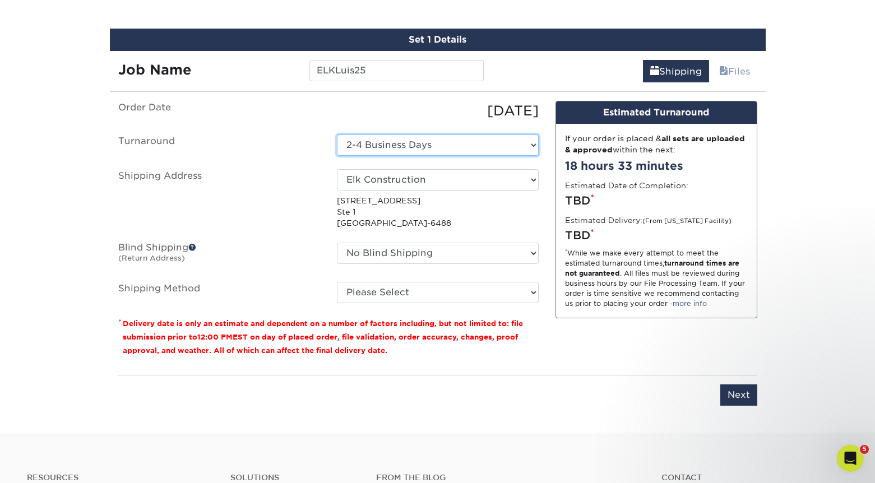
click at [453, 143] on select "Select One 2-4 Business Days" at bounding box center [438, 145] width 202 height 21
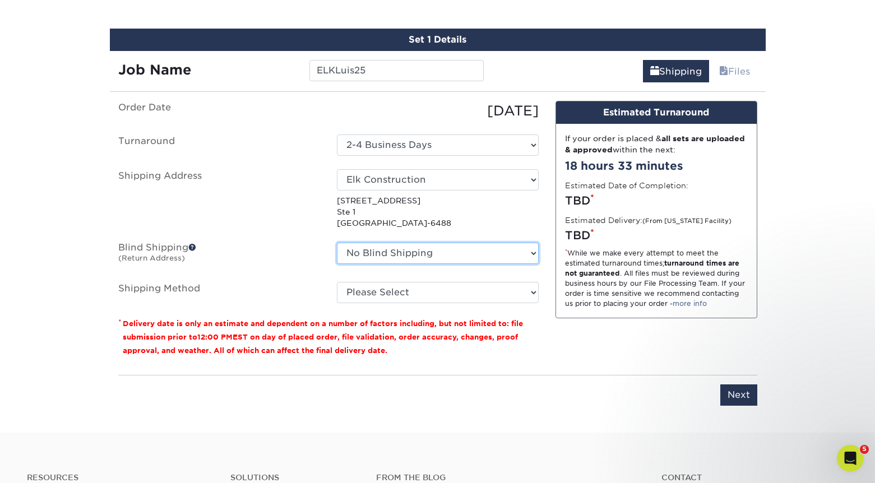
click at [447, 249] on select "No Blind Shipping Elk Cards Anton Elk Construction Elk Construction Elk Folders…" at bounding box center [438, 253] width 202 height 21
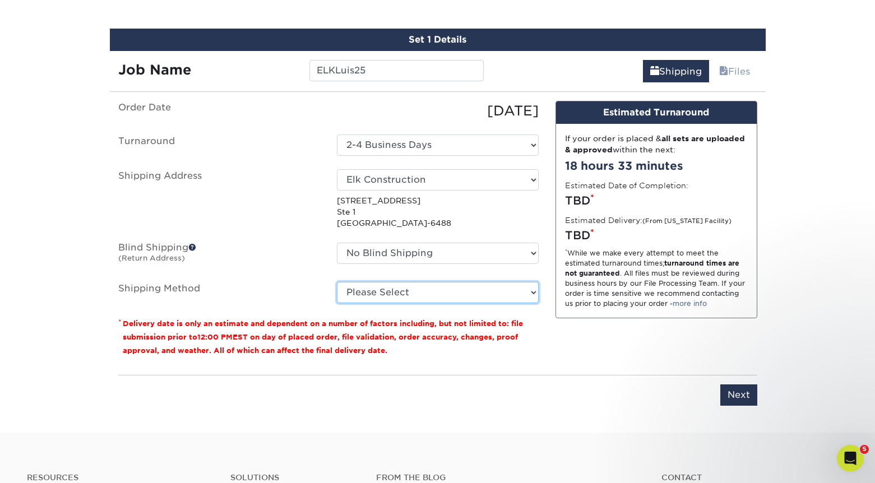
click at [452, 286] on select "Please Select Ground Shipping (+$8.96) 3 Day Shipping Service (+$15.36) 2 Day A…" at bounding box center [438, 292] width 202 height 21
select select "02"
click at [337, 282] on select "Please Select Ground Shipping (+$8.96) 3 Day Shipping Service (+$15.36) 2 Day A…" at bounding box center [438, 292] width 202 height 21
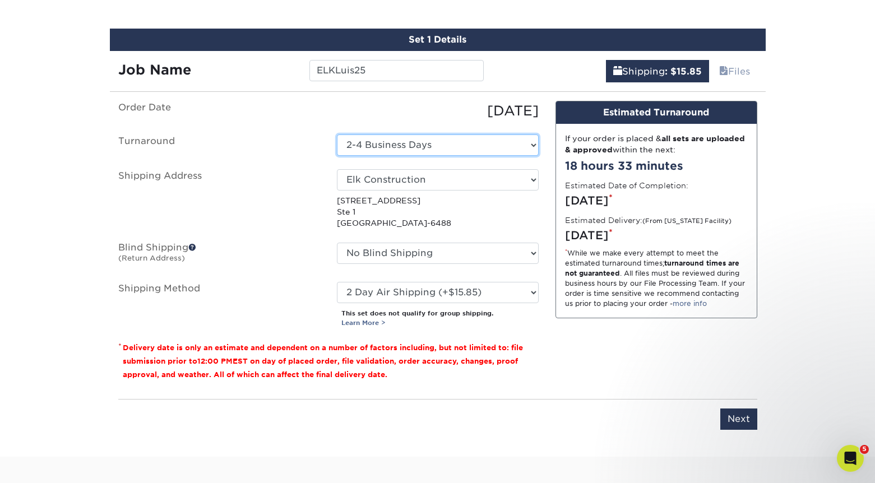
click at [473, 145] on select "Select One 2-4 Business Days" at bounding box center [438, 145] width 202 height 21
click at [337, 135] on select "Select One 2-4 Business Days" at bounding box center [438, 145] width 202 height 21
click at [732, 421] on input "Next" at bounding box center [738, 419] width 37 height 21
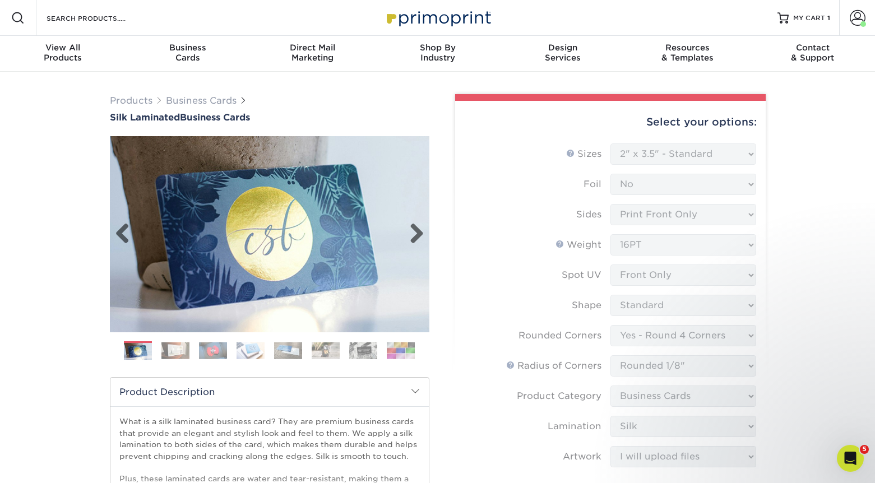
scroll to position [54, 0]
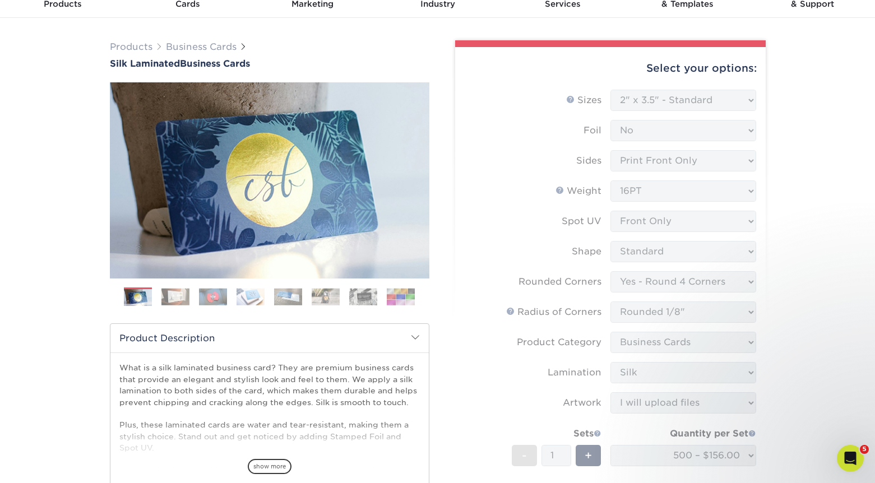
click at [656, 164] on form "Sizes Help Sizes Please Select 1.5" x 3.5" - Mini 1.75" x 3.5" - Mini 2" x 2" -…" at bounding box center [610, 335] width 293 height 490
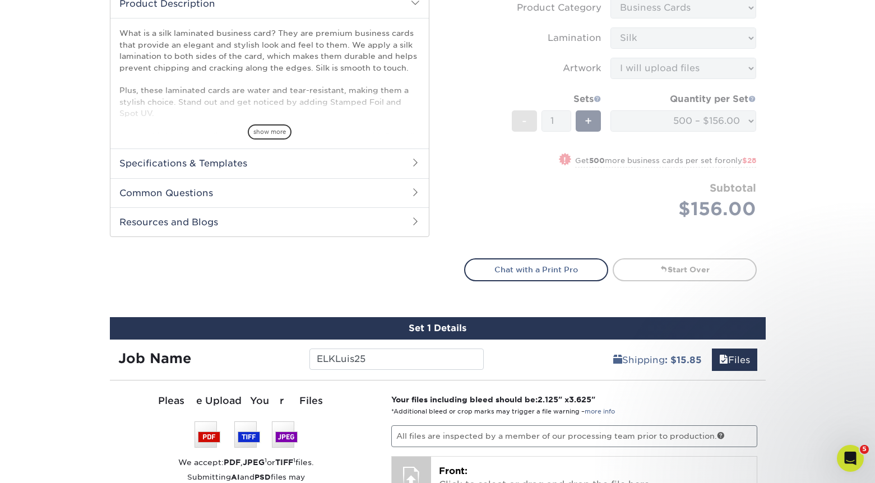
scroll to position [0, 0]
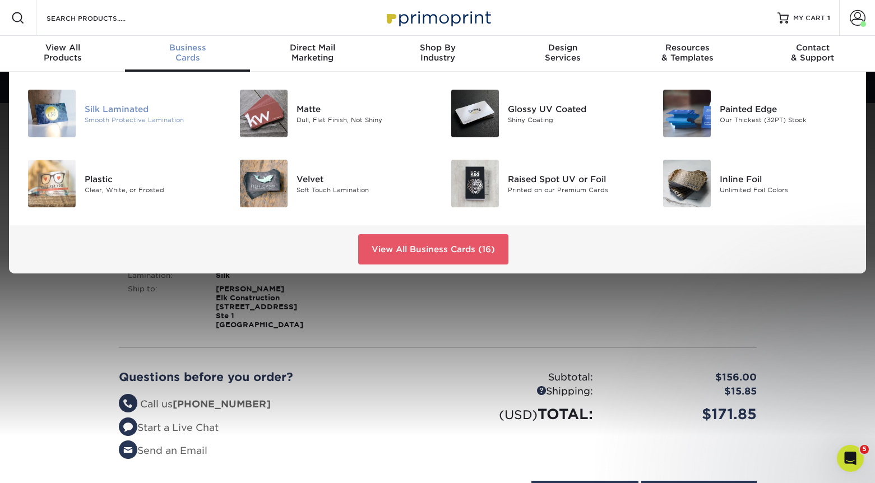
click at [137, 112] on div "Silk Laminated" at bounding box center [151, 109] width 133 height 12
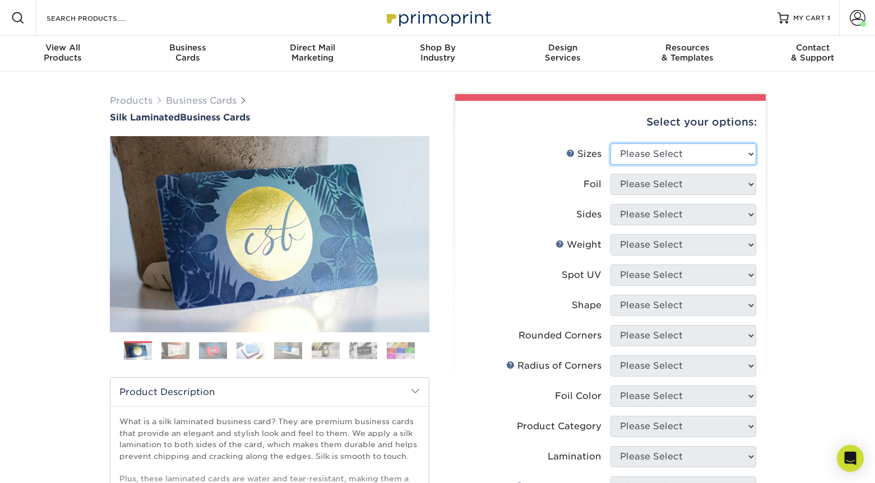
click at [673, 160] on select "Please Select 1.5" x 3.5" - Mini 1.75" x 3.5" - Mini 2" x 2" - Square 2" x 3" -…" at bounding box center [683, 153] width 146 height 21
select select "2.00x3.50"
click at [610, 143] on select "Please Select 1.5" x 3.5" - Mini 1.75" x 3.5" - Mini 2" x 2" - Square 2" x 3" -…" at bounding box center [683, 153] width 146 height 21
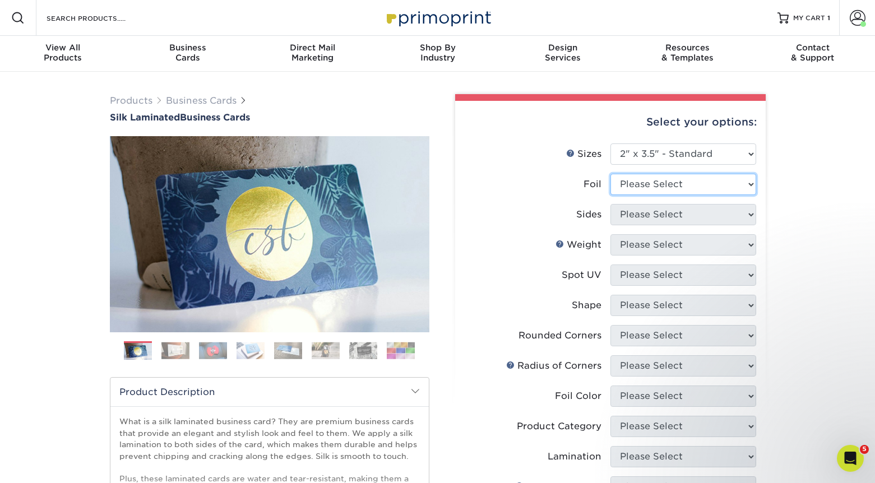
click at [669, 181] on select "Please Select Yes No" at bounding box center [683, 184] width 146 height 21
select select "0"
click at [610, 174] on select "Please Select Yes No" at bounding box center [683, 184] width 146 height 21
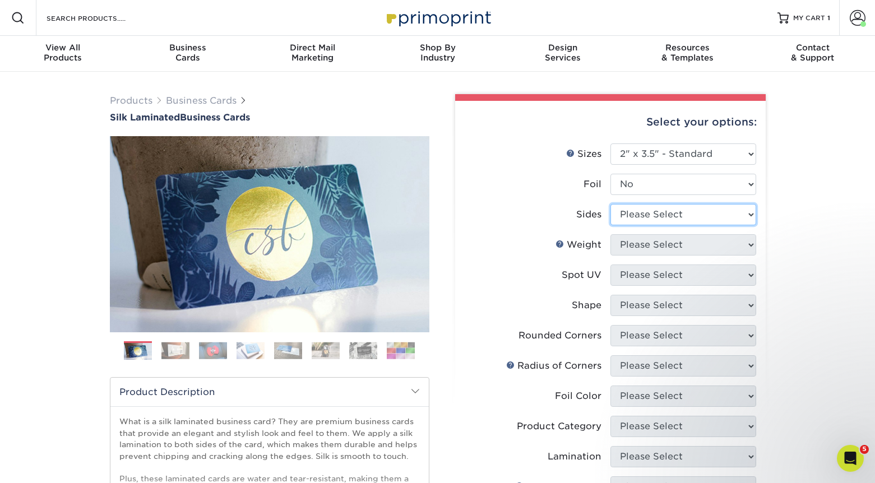
click at [666, 212] on select "Please Select Print Both Sides Print Front Only" at bounding box center [683, 214] width 146 height 21
select select "13abbda7-1d64-4f25-8bb2-c179b224825d"
click at [610, 204] on select "Please Select Print Both Sides Print Front Only" at bounding box center [683, 214] width 146 height 21
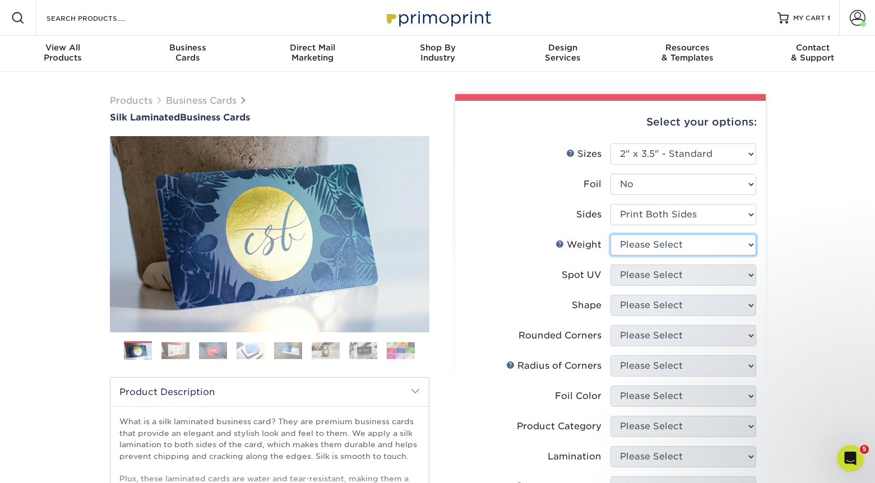
click at [665, 239] on select "Please Select 16PT" at bounding box center [683, 244] width 146 height 21
select select "16PT"
click at [610, 234] on select "Please Select 16PT" at bounding box center [683, 244] width 146 height 21
click at [663, 268] on select "Please Select No Spot UV Front and Back (Both Sides) Front Only Back Only" at bounding box center [683, 275] width 146 height 21
select select "1"
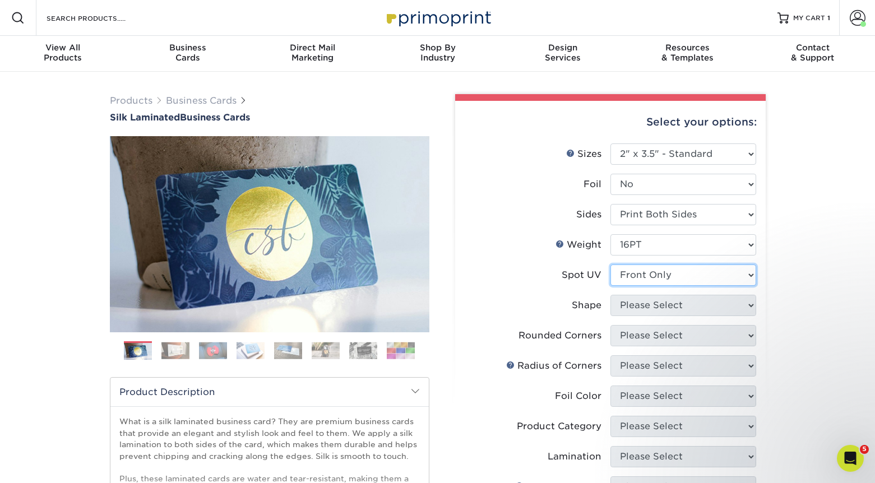
click at [610, 265] on select "Please Select No Spot UV Front and Back (Both Sides) Front Only Back Only" at bounding box center [683, 275] width 146 height 21
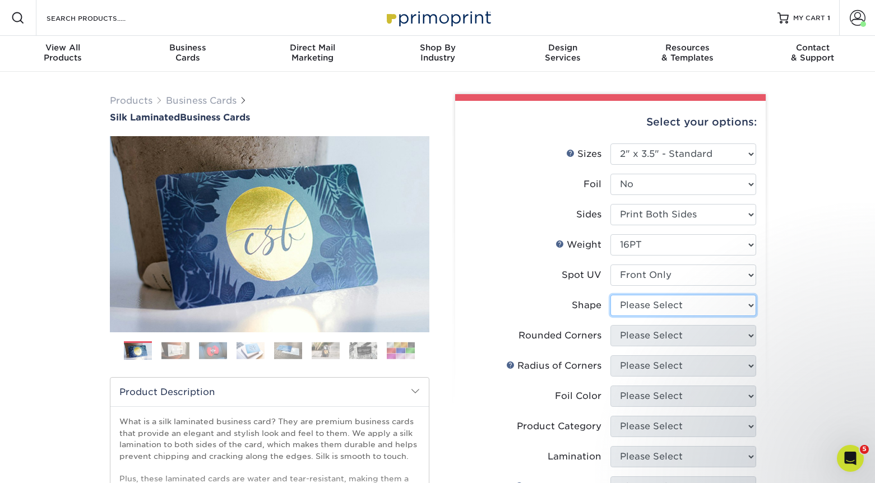
click at [668, 307] on select "Please Select Standard" at bounding box center [683, 305] width 146 height 21
select select "standard"
click at [610, 295] on select "Please Select Standard" at bounding box center [683, 305] width 146 height 21
click at [652, 342] on select "Please Select Yes - Round 2 Corners Yes - Round 4 Corners No" at bounding box center [683, 335] width 146 height 21
select select "7672df9e-0e0a-464d-8e1f-920c575e4da3"
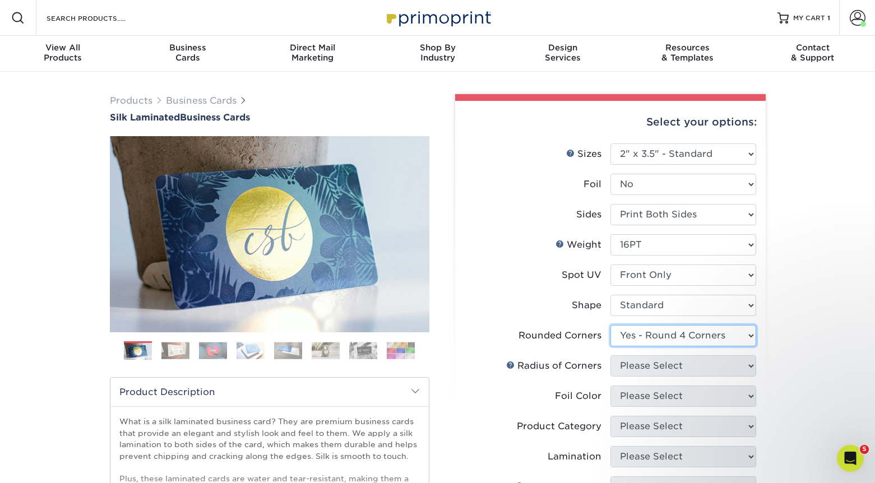
click at [610, 325] on select "Please Select Yes - Round 2 Corners Yes - Round 4 Corners No" at bounding box center [683, 335] width 146 height 21
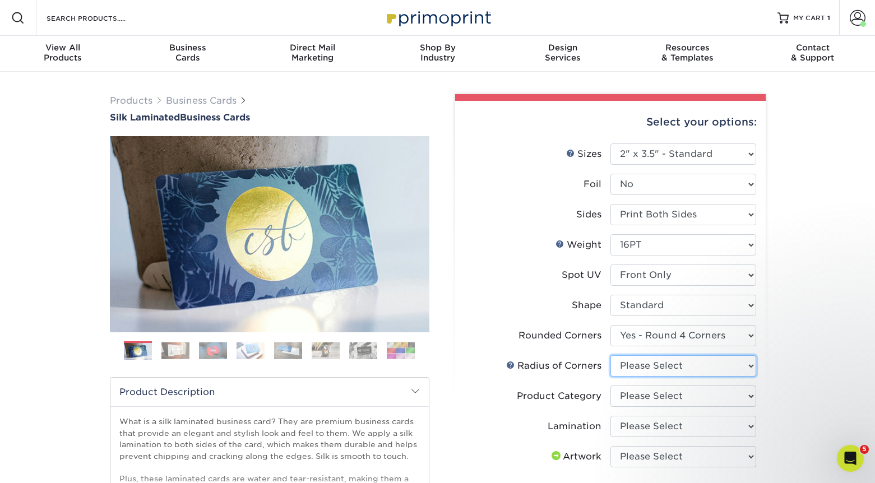
click at [656, 371] on select "Please Select Rounded 1/8" Rounded 1/4"" at bounding box center [683, 365] width 146 height 21
select select "589680c7-ee9a-431b-9d12-d7aeb1386a97"
click at [610, 355] on select "Please Select Rounded 1/8" Rounded 1/4"" at bounding box center [683, 365] width 146 height 21
click at [655, 390] on select "Please Select Business Cards" at bounding box center [683, 396] width 146 height 21
select select "3b5148f1-0588-4f88-a218-97bcfdce65c1"
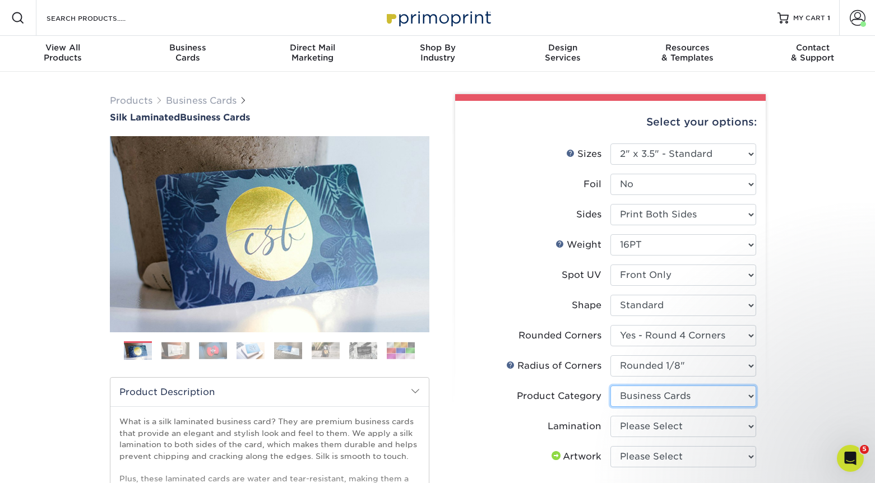
click at [610, 386] on select "Please Select Business Cards" at bounding box center [683, 396] width 146 height 21
click at [669, 427] on select "Please Select Silk" at bounding box center [683, 426] width 146 height 21
select select "ccacb42f-45f7-42d3-bbd3-7c8421cf37f0"
click at [610, 416] on select "Please Select Silk" at bounding box center [683, 426] width 146 height 21
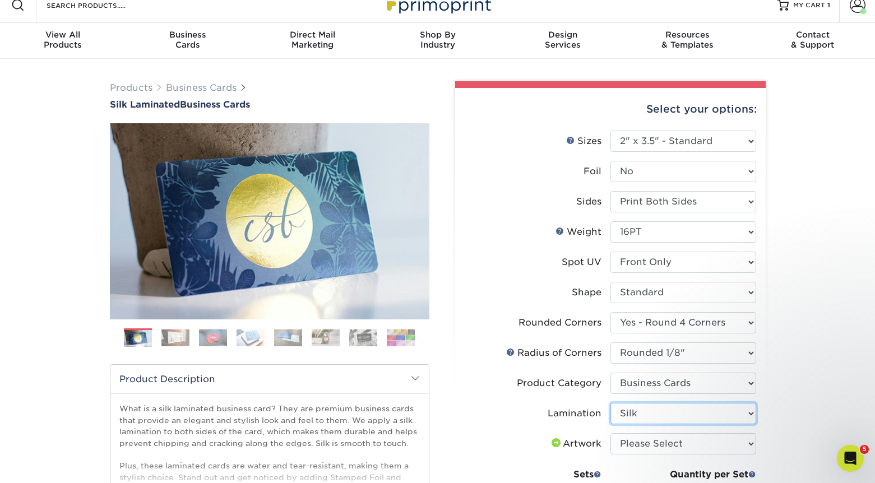
scroll to position [43, 0]
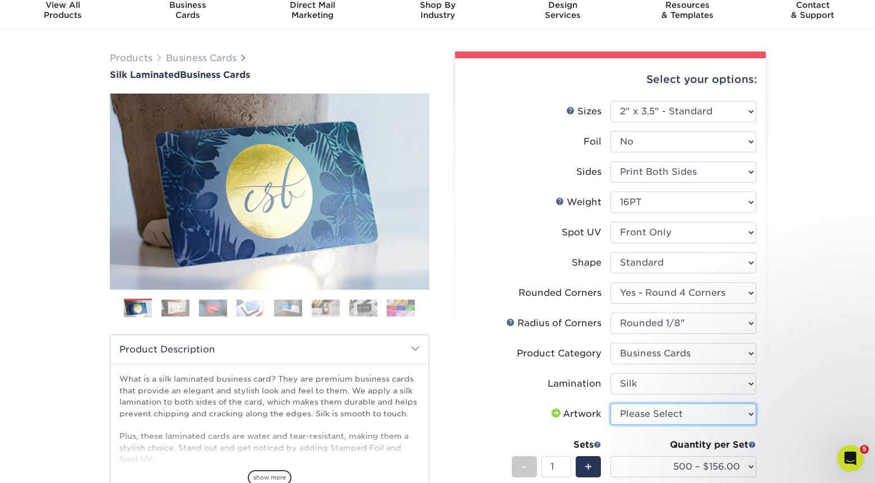
click at [664, 409] on select "Please Select I will upload files I need a design - $100" at bounding box center [683, 414] width 146 height 21
select select "upload"
click at [610, 404] on select "Please Select I will upload files I need a design - $100" at bounding box center [683, 414] width 146 height 21
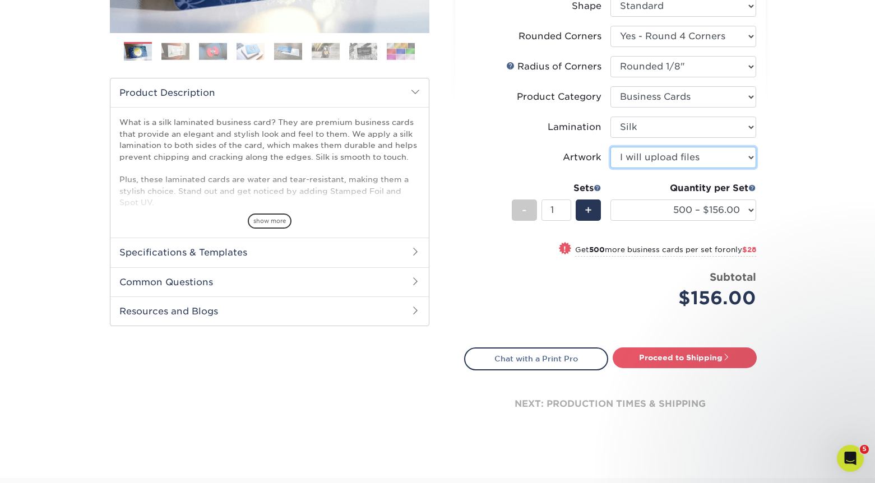
scroll to position [300, 0]
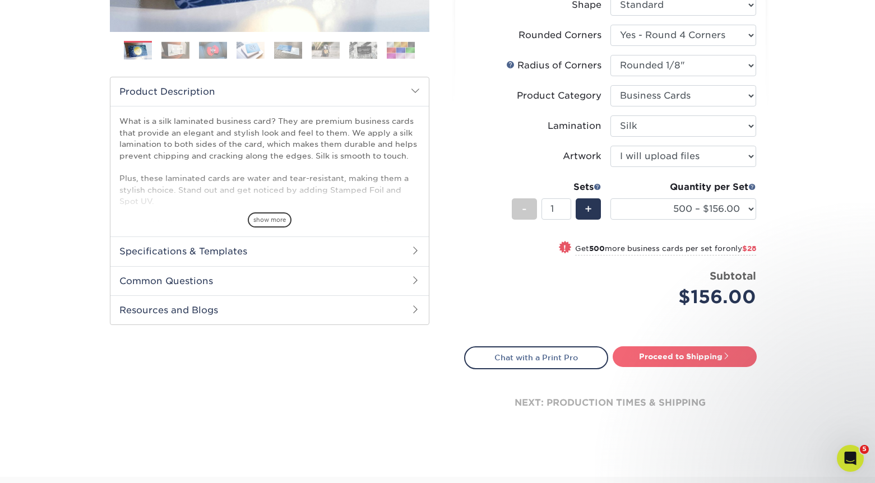
click at [638, 356] on link "Proceed to Shipping" at bounding box center [685, 356] width 144 height 20
type input "Set 1"
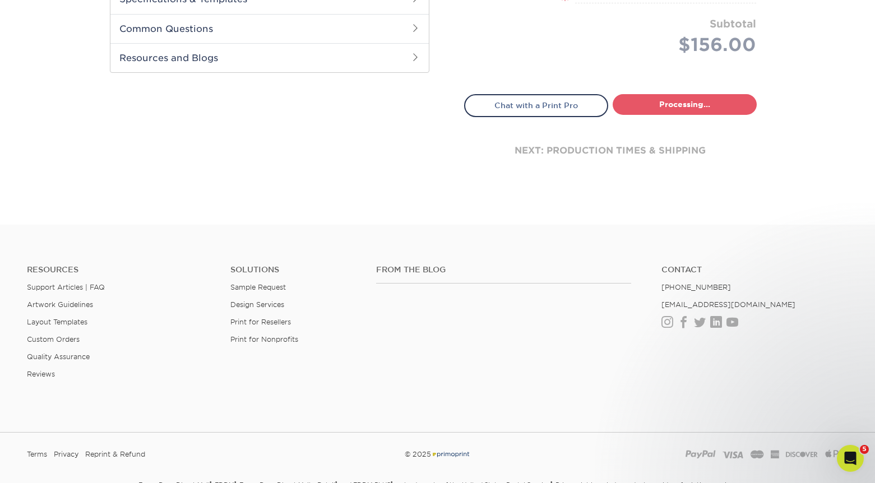
select select "d8b5be97-d5ba-4159-99f0-66b8deeb186a"
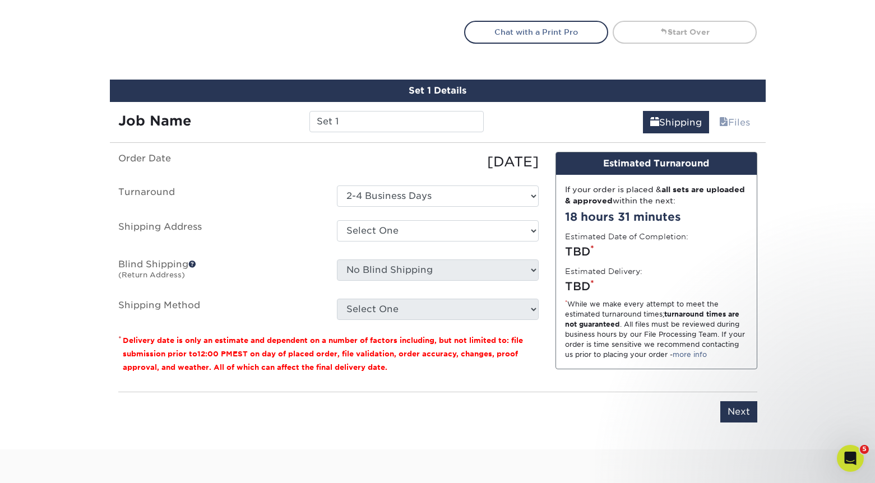
scroll to position [677, 0]
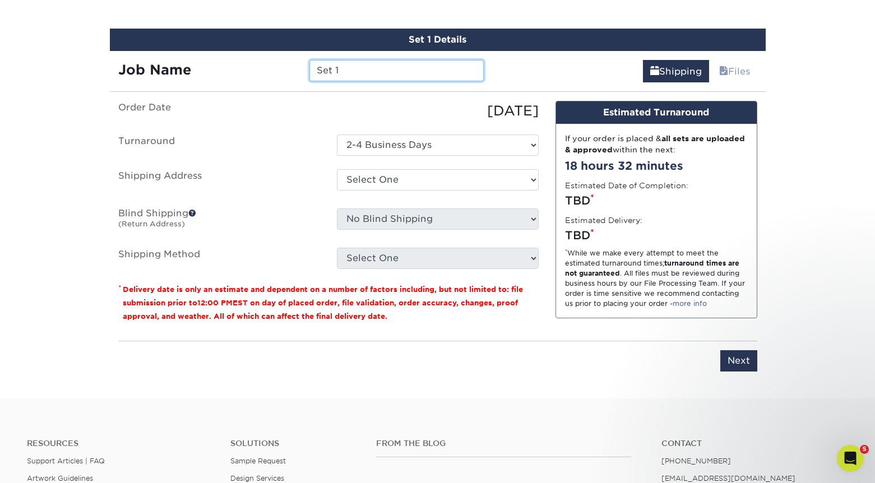
click at [362, 75] on input "Set 1" at bounding box center [396, 70] width 174 height 21
click at [361, 73] on input "Set 1" at bounding box center [396, 70] width 174 height 21
click at [362, 73] on input "Set 1" at bounding box center [396, 70] width 174 height 21
click at [362, 72] on input "Set 1" at bounding box center [396, 70] width 174 height 21
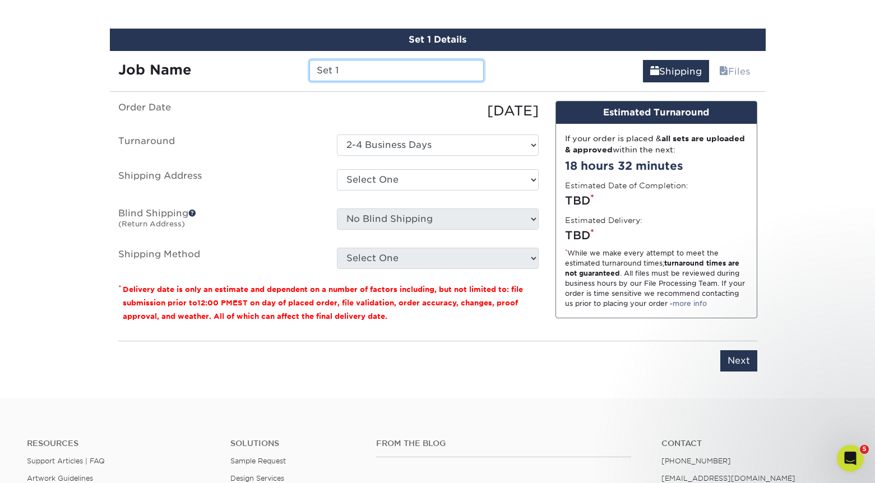
click at [359, 70] on input "Set 1" at bounding box center [396, 70] width 174 height 21
drag, startPoint x: 359, startPoint y: 69, endPoint x: 356, endPoint y: 77, distance: 8.5
click at [356, 77] on input "Set 1" at bounding box center [396, 70] width 174 height 21
click at [359, 78] on input "Set 1" at bounding box center [396, 70] width 174 height 21
click at [364, 74] on input "Set 1" at bounding box center [396, 70] width 174 height 21
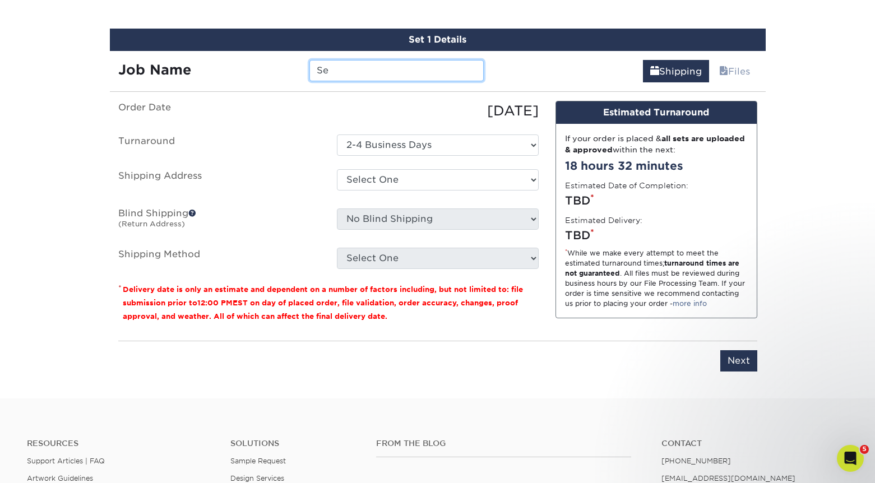
type input "S"
type input "ELKLuis25"
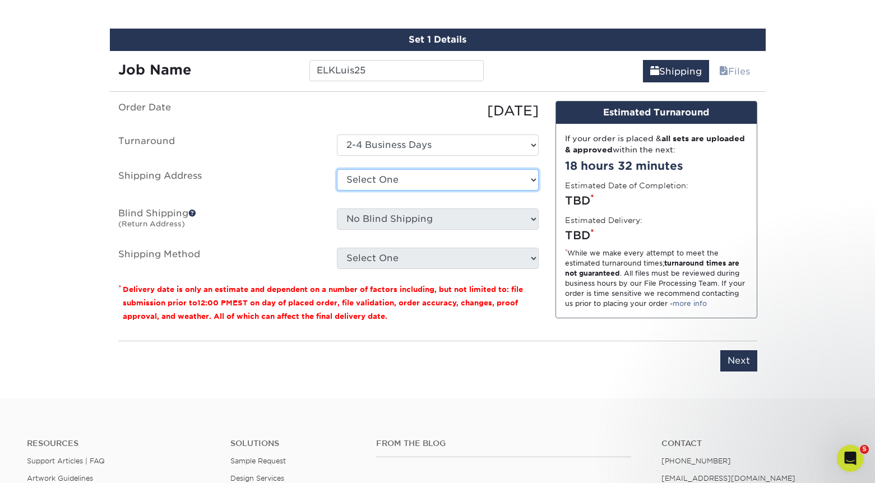
click at [446, 175] on select "Select One Elk Cards Anton Elk Construction Elk Construction Elk Folders ELK Ro…" at bounding box center [438, 179] width 202 height 21
select select "32126"
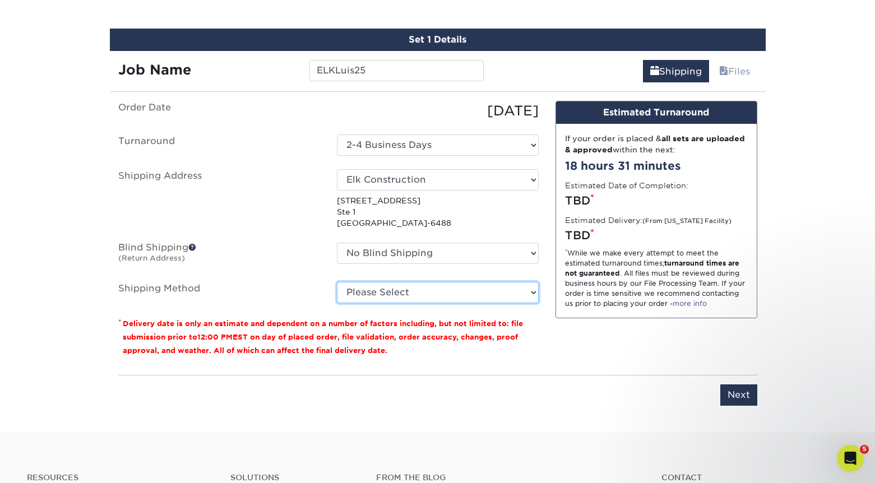
click at [439, 288] on select "Please Select Ground Shipping (+$8.96) 3 Day Shipping Service (+$15.36) 2 Day A…" at bounding box center [438, 292] width 202 height 21
select select "02"
click at [337, 282] on select "Please Select Ground Shipping (+$8.96) 3 Day Shipping Service (+$15.36) 2 Day A…" at bounding box center [438, 292] width 202 height 21
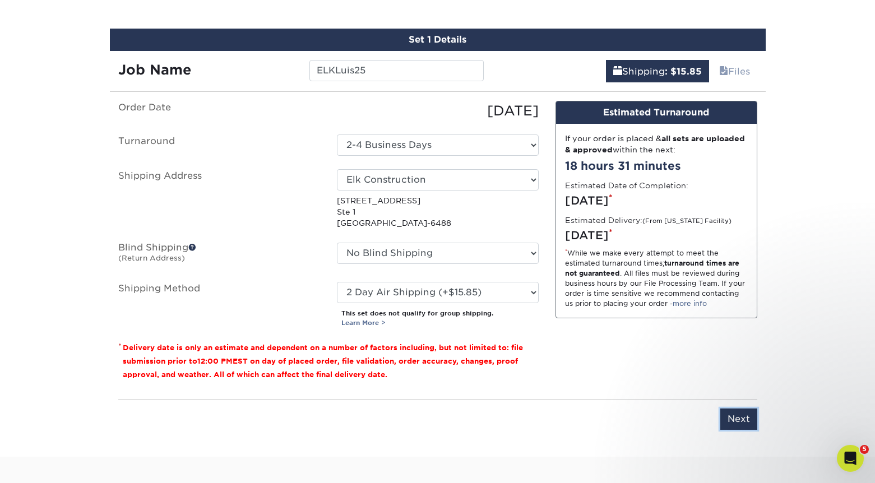
click at [743, 422] on input "Next" at bounding box center [738, 419] width 37 height 21
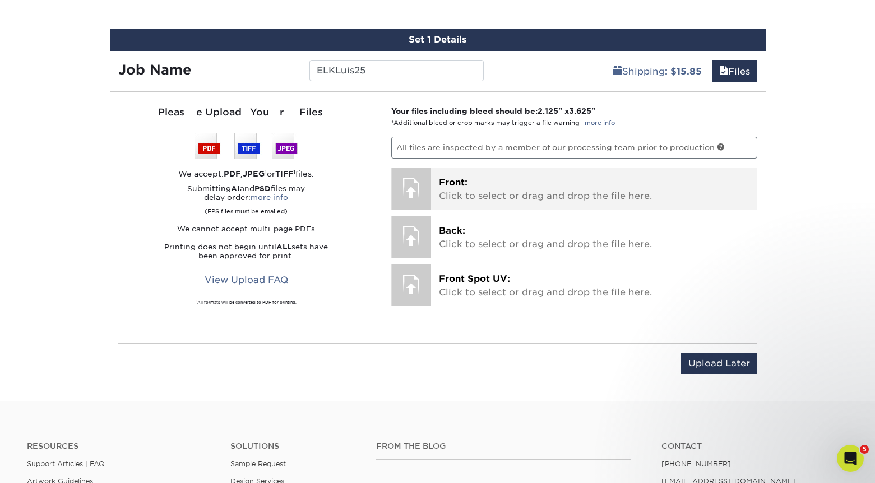
click at [465, 196] on p "Front: Click to select or drag and drop the file here." at bounding box center [594, 189] width 310 height 27
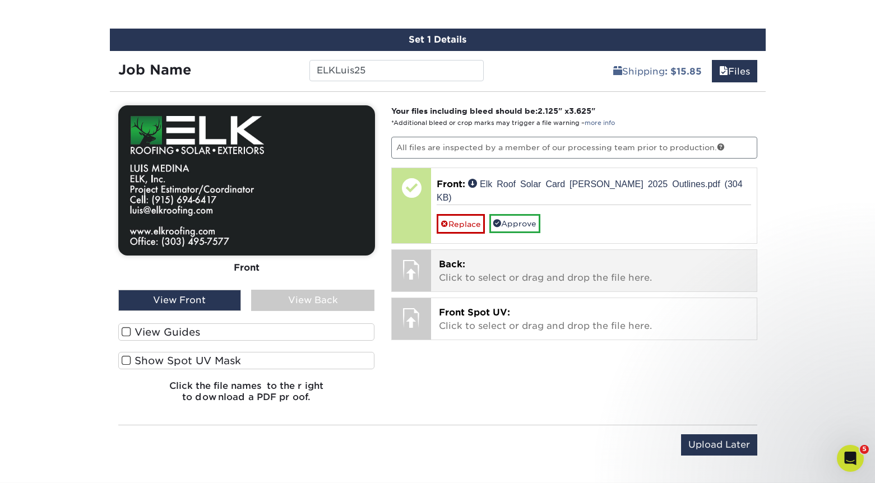
click at [485, 258] on p "Back: Click to select or drag and drop the file here." at bounding box center [594, 271] width 310 height 27
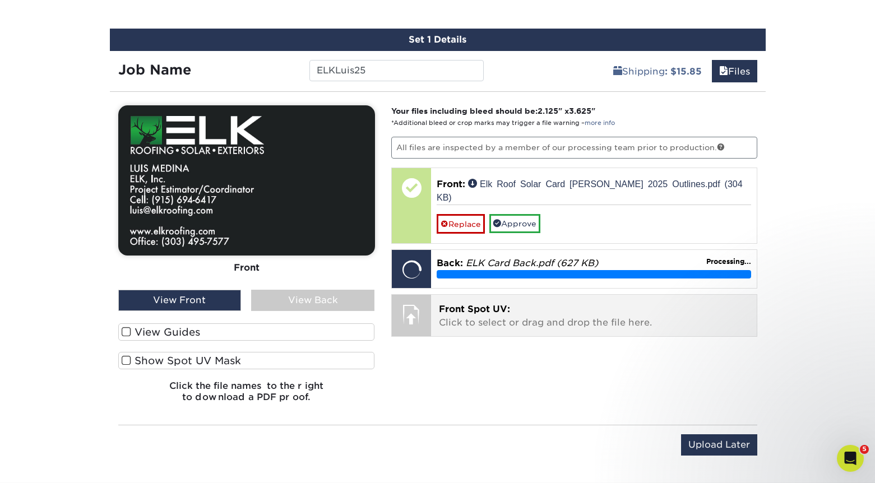
click at [521, 303] on p "Front Spot UV: Click to select or drag and drop the file here." at bounding box center [594, 316] width 310 height 27
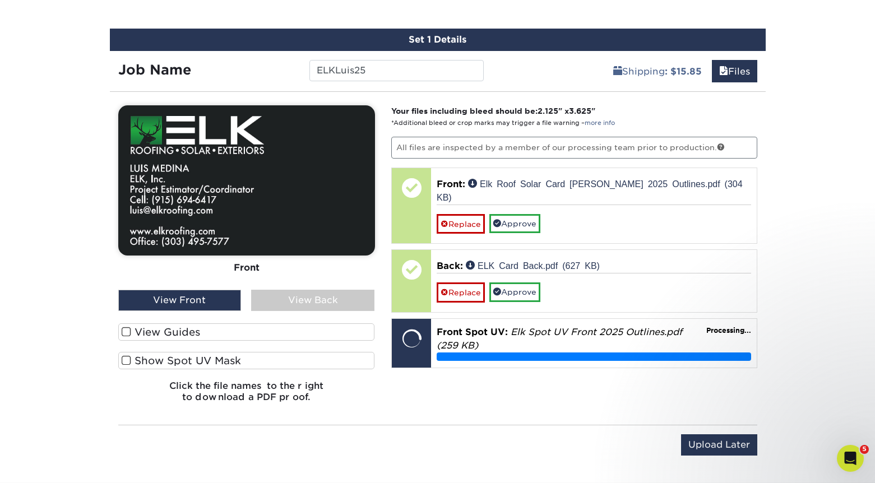
click at [124, 332] on span at bounding box center [127, 332] width 10 height 11
click at [0, 0] on input "View Guides" at bounding box center [0, 0] width 0 height 0
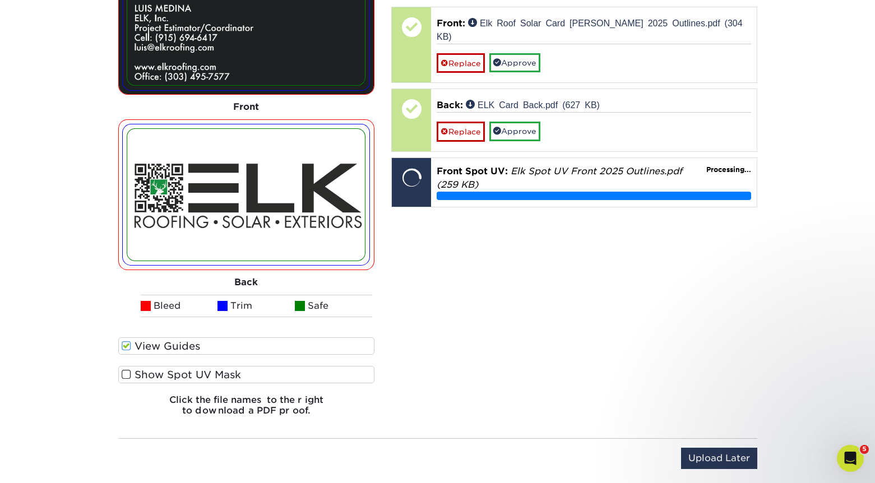
scroll to position [846, 0]
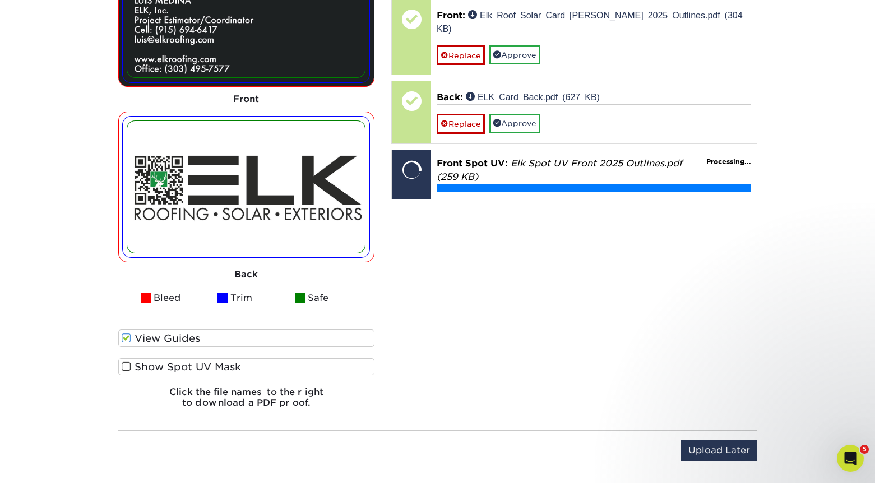
click at [127, 365] on span at bounding box center [127, 367] width 10 height 11
click at [0, 0] on input "Show Spot UV Mask" at bounding box center [0, 0] width 0 height 0
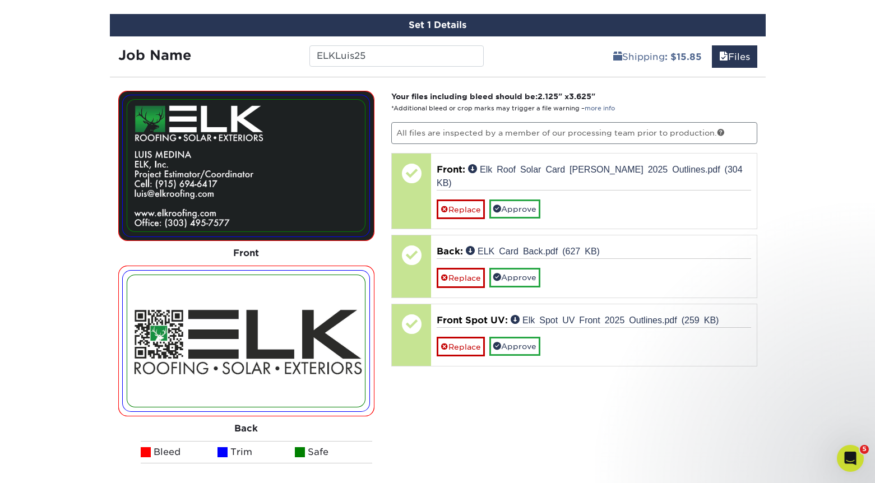
scroll to position [689, 0]
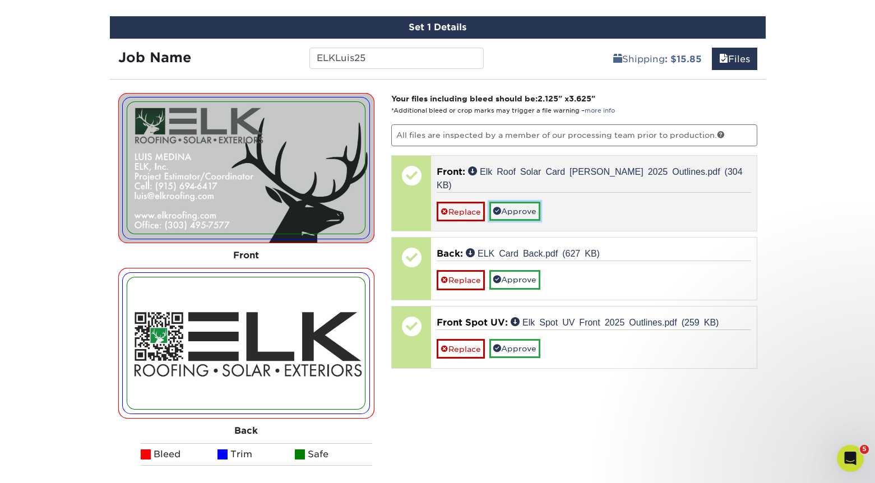
click at [530, 202] on link "Approve" at bounding box center [514, 211] width 51 height 19
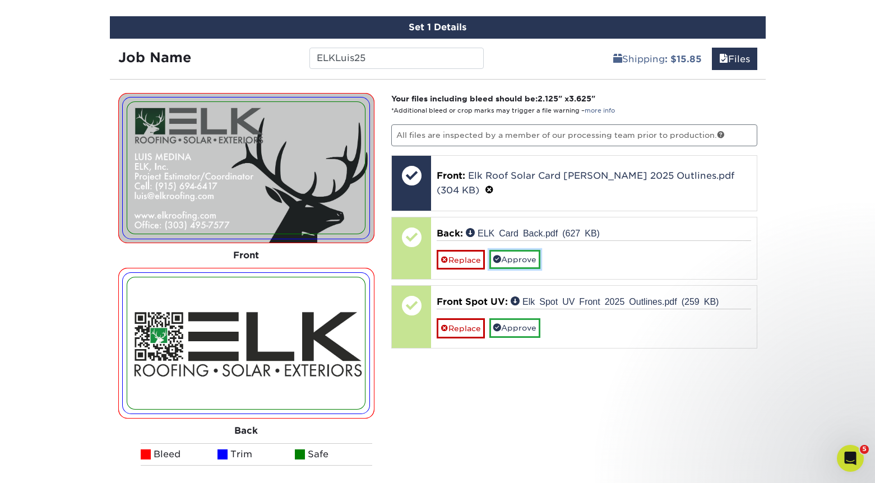
click at [516, 250] on link "Approve" at bounding box center [514, 259] width 51 height 19
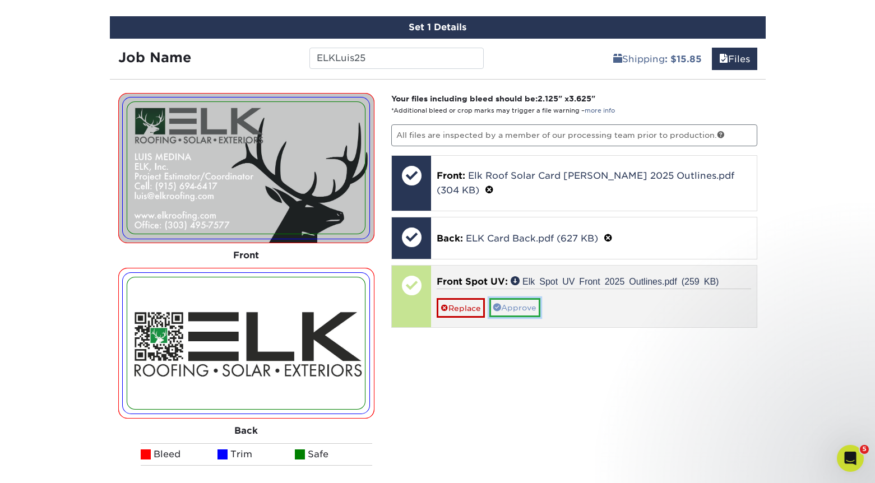
click at [527, 298] on link "Approve" at bounding box center [514, 307] width 51 height 19
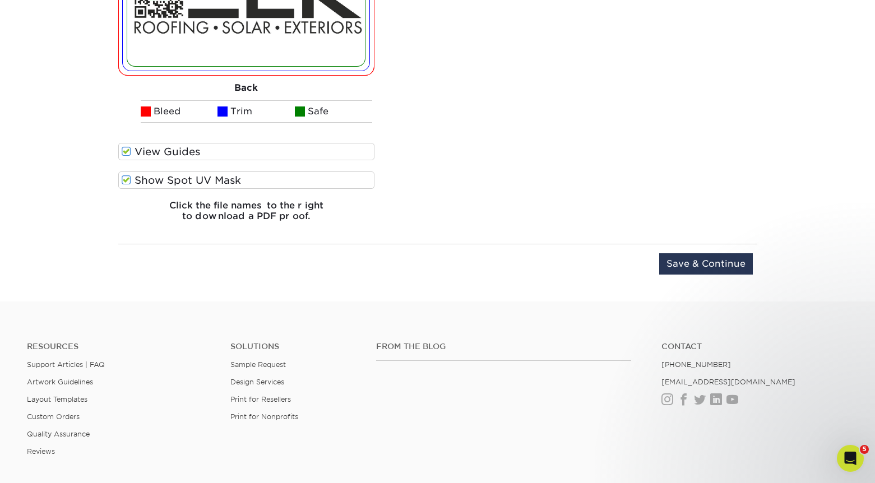
scroll to position [1044, 0]
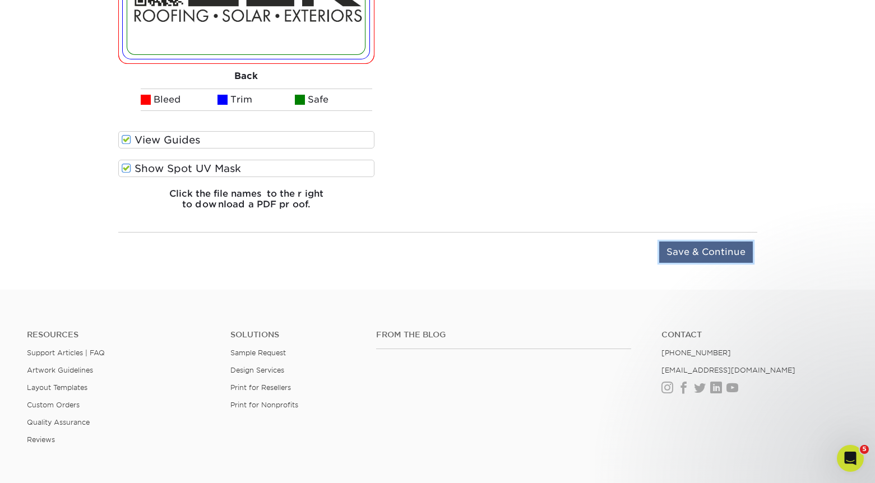
click at [715, 257] on input "Save & Continue" at bounding box center [706, 252] width 94 height 21
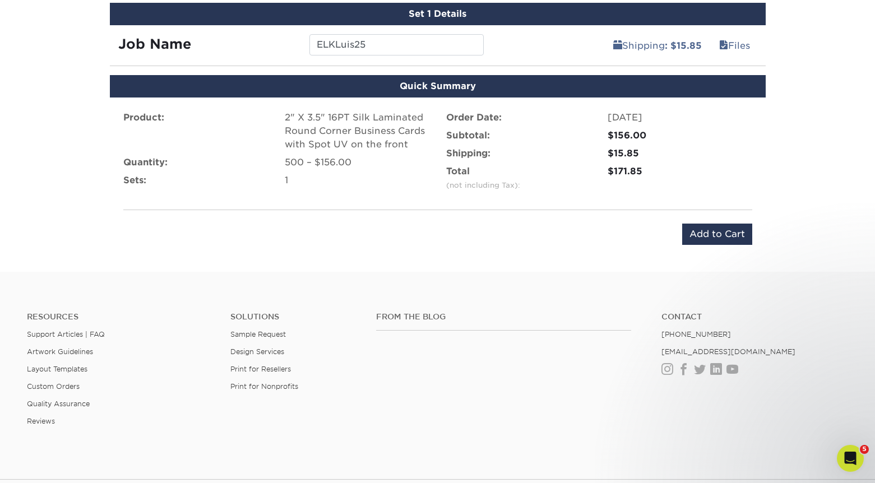
scroll to position [676, 0]
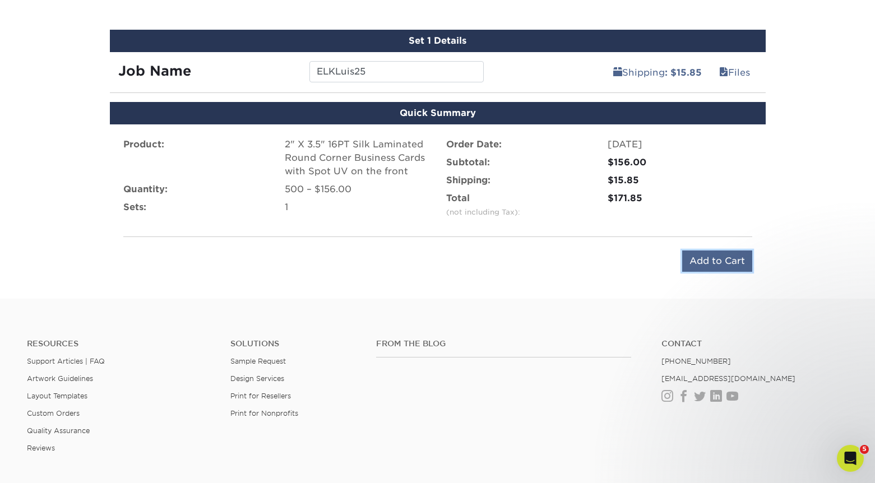
click at [722, 265] on input "Add to Cart" at bounding box center [717, 261] width 70 height 21
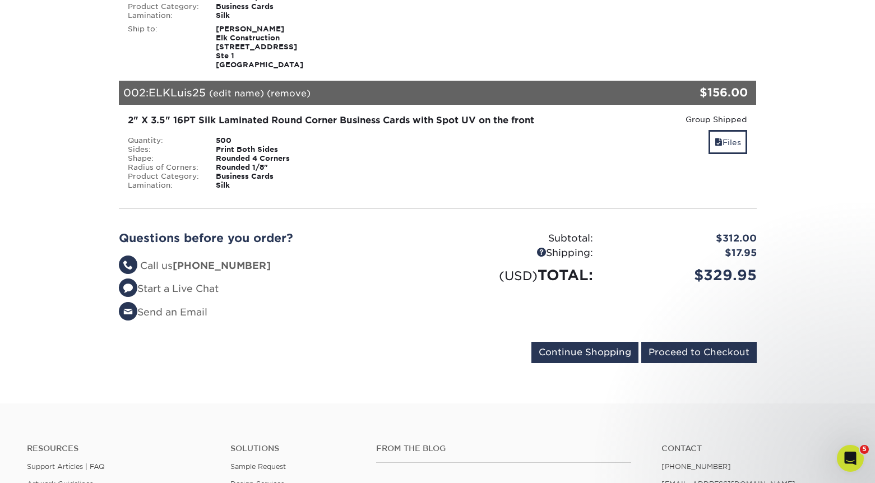
scroll to position [328, 0]
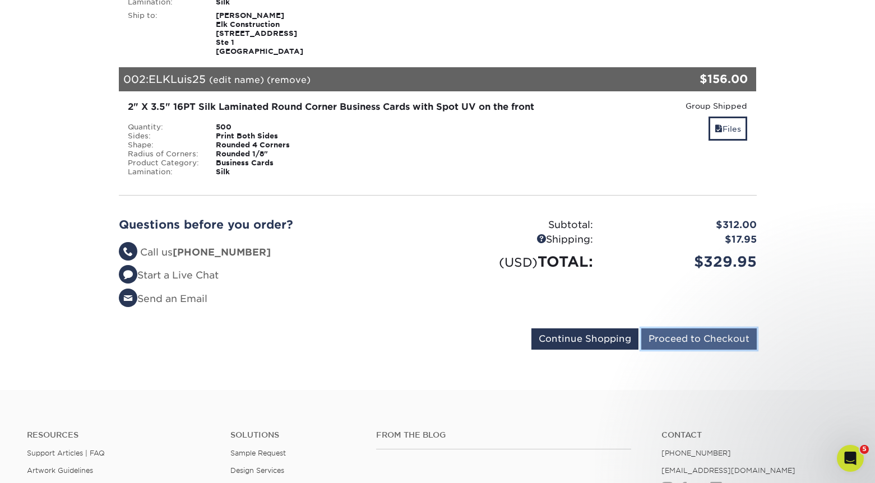
click at [711, 350] on input "Proceed to Checkout" at bounding box center [698, 338] width 115 height 21
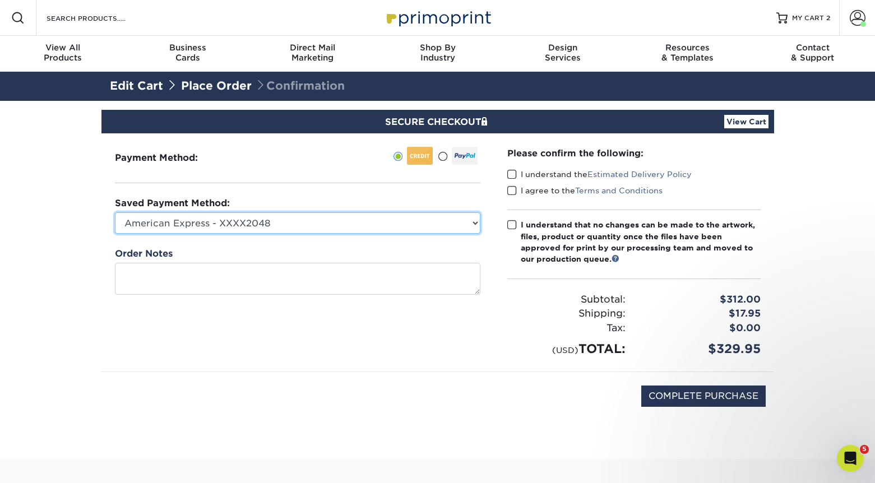
click at [476, 222] on select "American Express - XXXX2048 American Express - XXXX2018 American Express - XXXX…" at bounding box center [297, 222] width 365 height 21
select select "68237"
click at [115, 212] on select "American Express - XXXX2048 American Express - XXXX2018 American Express - XXXX…" at bounding box center [297, 222] width 365 height 21
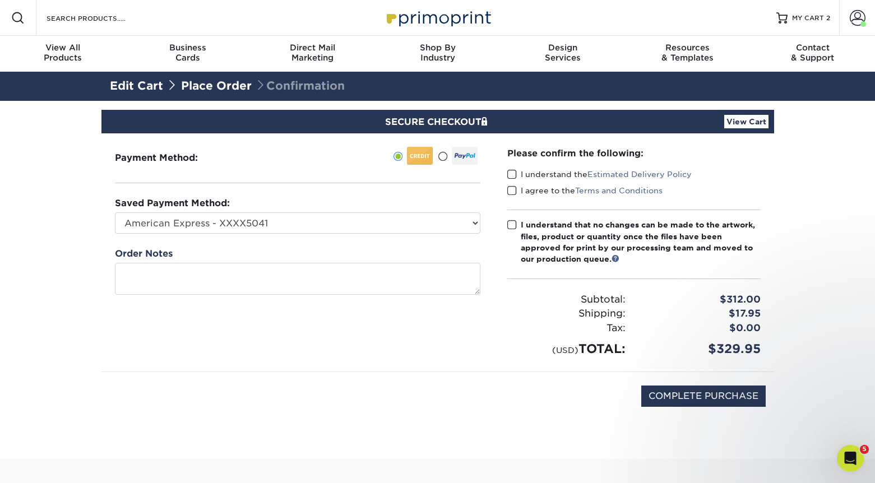
click at [512, 176] on span at bounding box center [512, 174] width 10 height 11
click at [0, 0] on input "I understand the Estimated Delivery Policy" at bounding box center [0, 0] width 0 height 0
click at [512, 189] on span at bounding box center [512, 191] width 10 height 11
click at [0, 0] on input "I agree to the Terms and Conditions" at bounding box center [0, 0] width 0 height 0
click at [512, 228] on span at bounding box center [512, 225] width 10 height 11
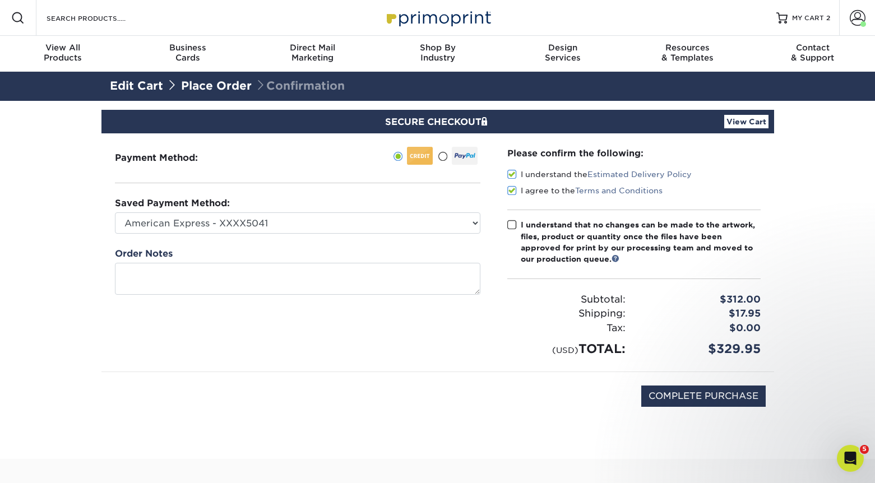
click at [0, 0] on input "I understand that no changes can be made to the artwork, files, product or quan…" at bounding box center [0, 0] width 0 height 0
click at [733, 395] on input "COMPLETE PURCHASE" at bounding box center [703, 396] width 124 height 21
type input "PROCESSING, PLEASE WAIT..."
